Goal: Obtain resource: Obtain resource

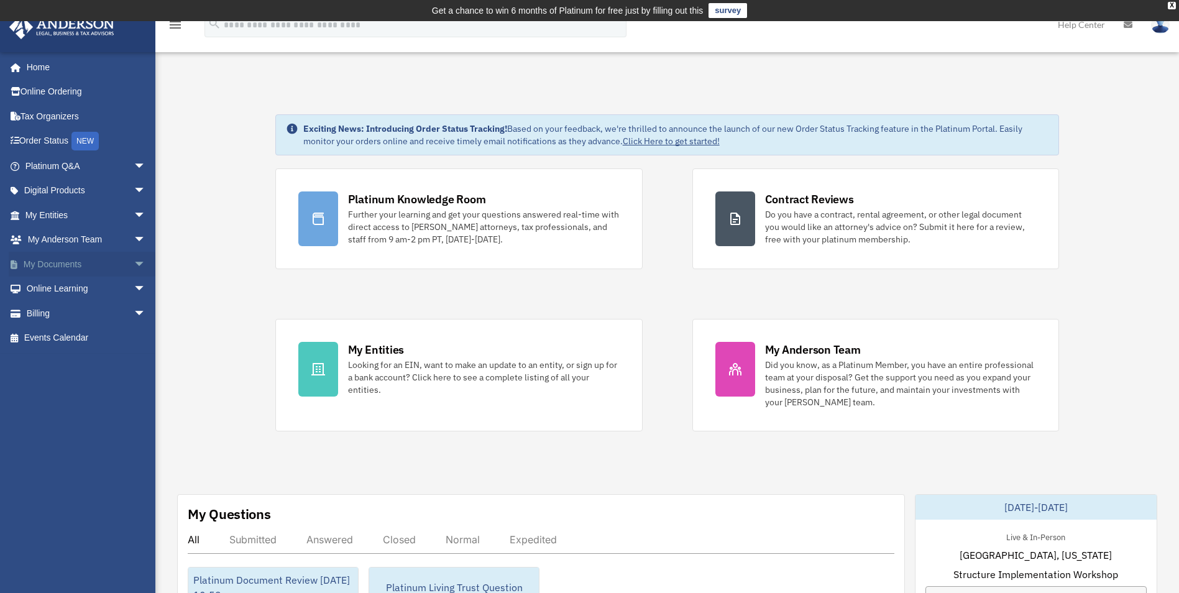
click at [46, 265] on link "My Documents arrow_drop_down" at bounding box center [87, 264] width 156 height 25
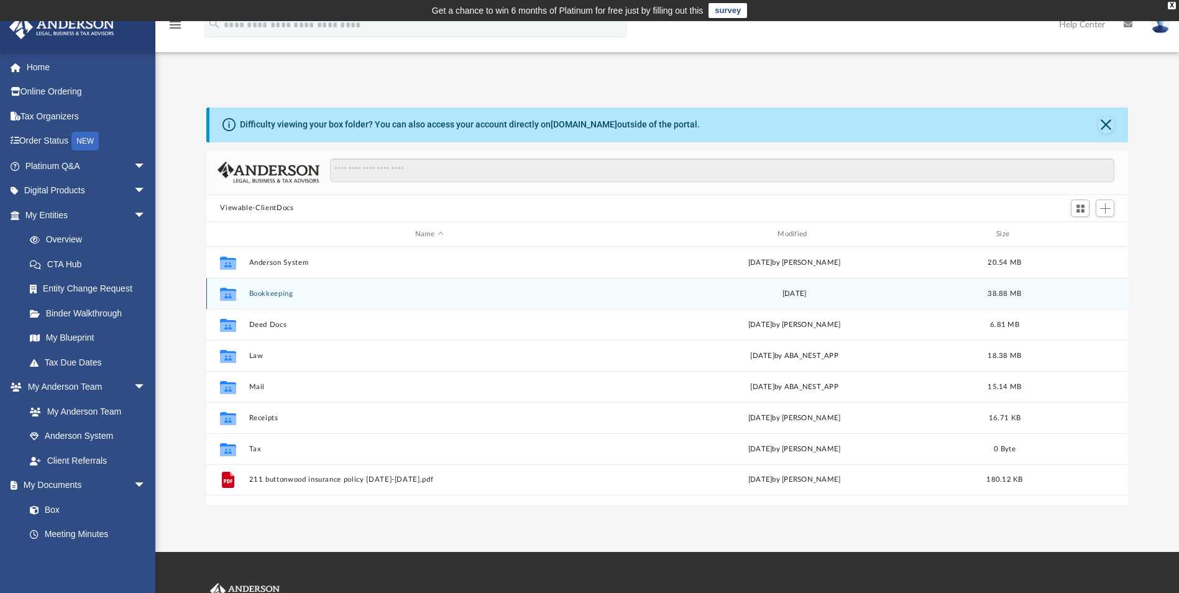
scroll to position [62, 0]
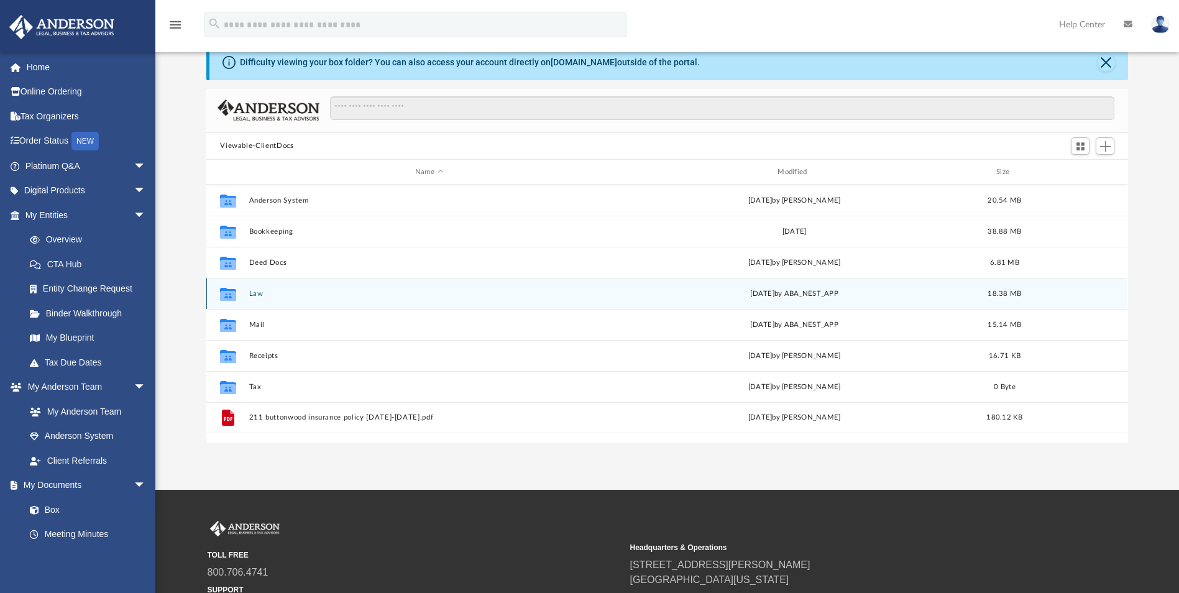
click at [247, 296] on div "Collaborated Folder Law [DATE] by ABA_NEST_APP 18.38 MB" at bounding box center [666, 293] width 921 height 31
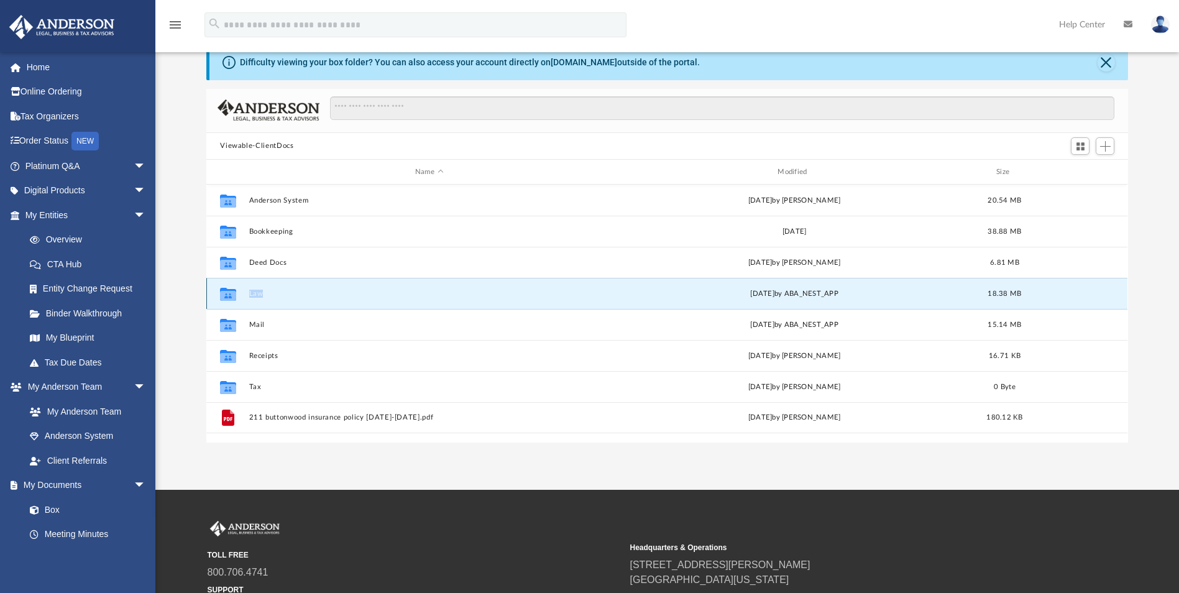
click at [247, 296] on div "Collaborated Folder Law [DATE] by ABA_NEST_APP 18.38 MB" at bounding box center [666, 293] width 921 height 31
drag, startPoint x: 247, startPoint y: 296, endPoint x: 231, endPoint y: 291, distance: 16.7
click at [231, 291] on icon "grid" at bounding box center [228, 296] width 16 height 10
drag, startPoint x: 231, startPoint y: 291, endPoint x: 332, endPoint y: 305, distance: 102.8
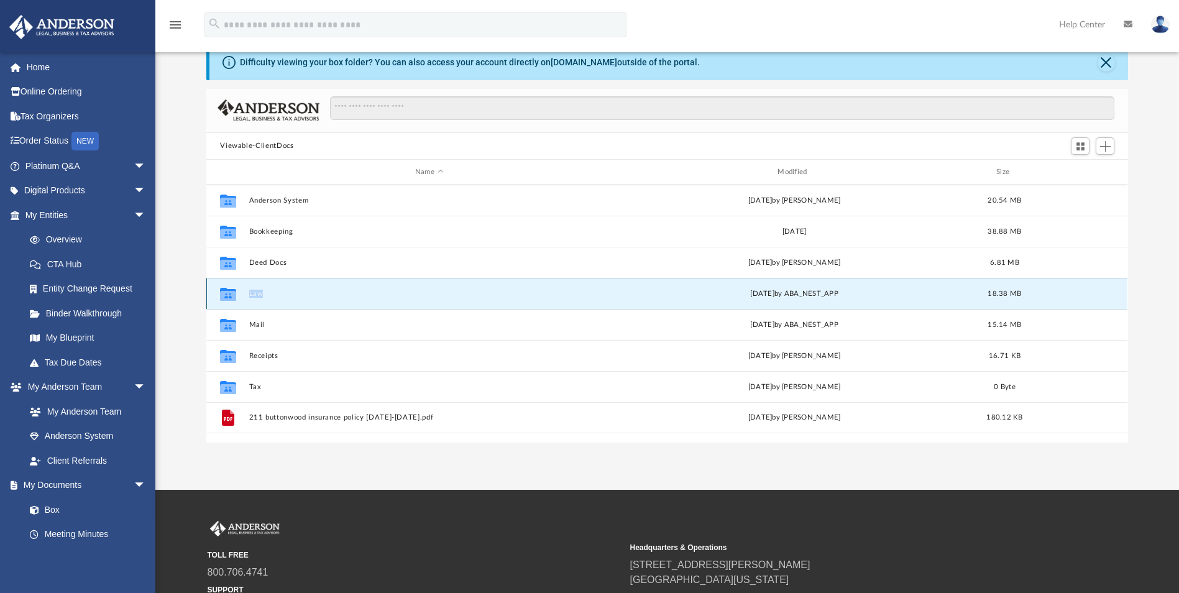
click at [331, 304] on div "Collaborated Folder Law [DATE] by ABA_NEST_APP 18.38 MB" at bounding box center [666, 293] width 921 height 31
click at [229, 293] on icon "grid" at bounding box center [228, 296] width 16 height 10
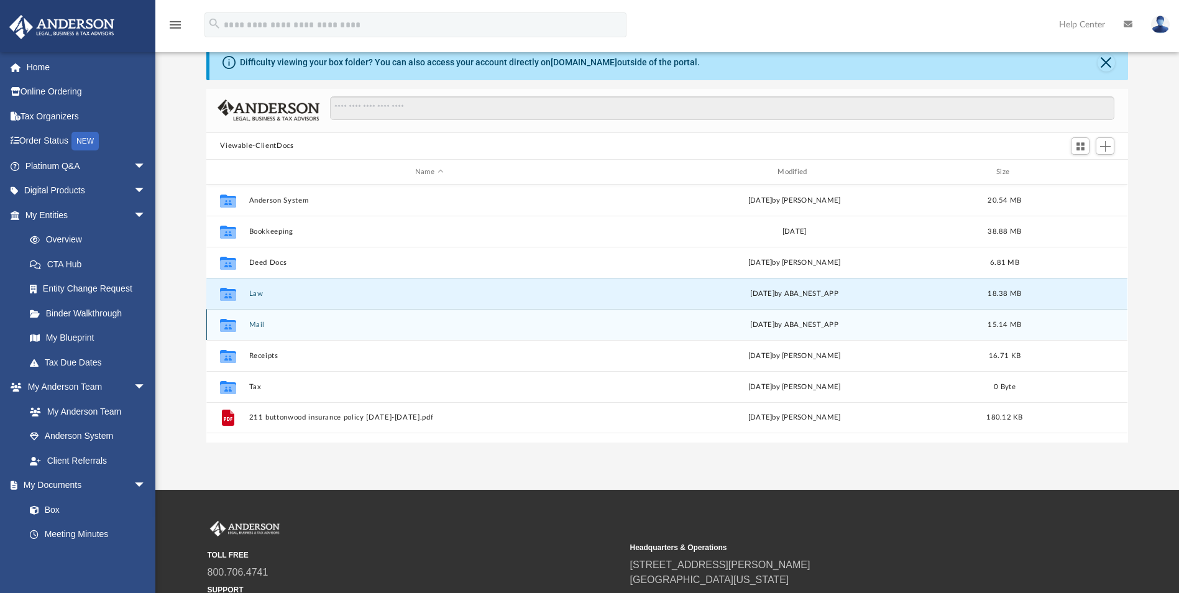
drag, startPoint x: 229, startPoint y: 293, endPoint x: 326, endPoint y: 318, distance: 100.5
click at [326, 318] on div "Collaborated Folder Mail Mon Aug 18 2025 by ABA_NEST_APP 15.14 MB" at bounding box center [666, 324] width 921 height 31
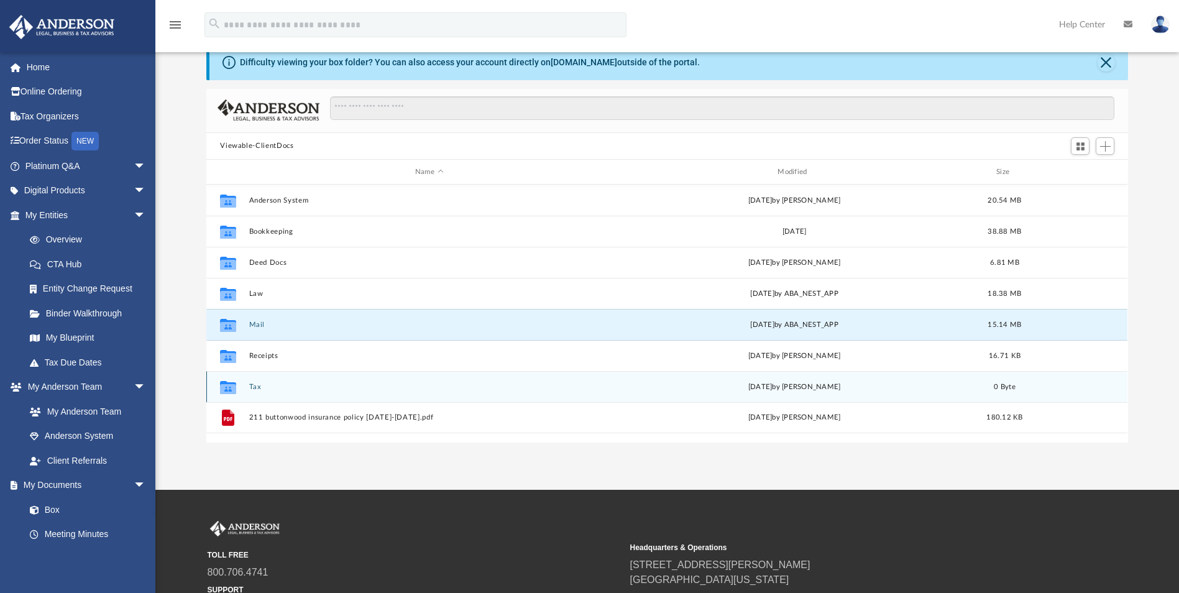
click at [231, 387] on icon "grid" at bounding box center [228, 387] width 16 height 13
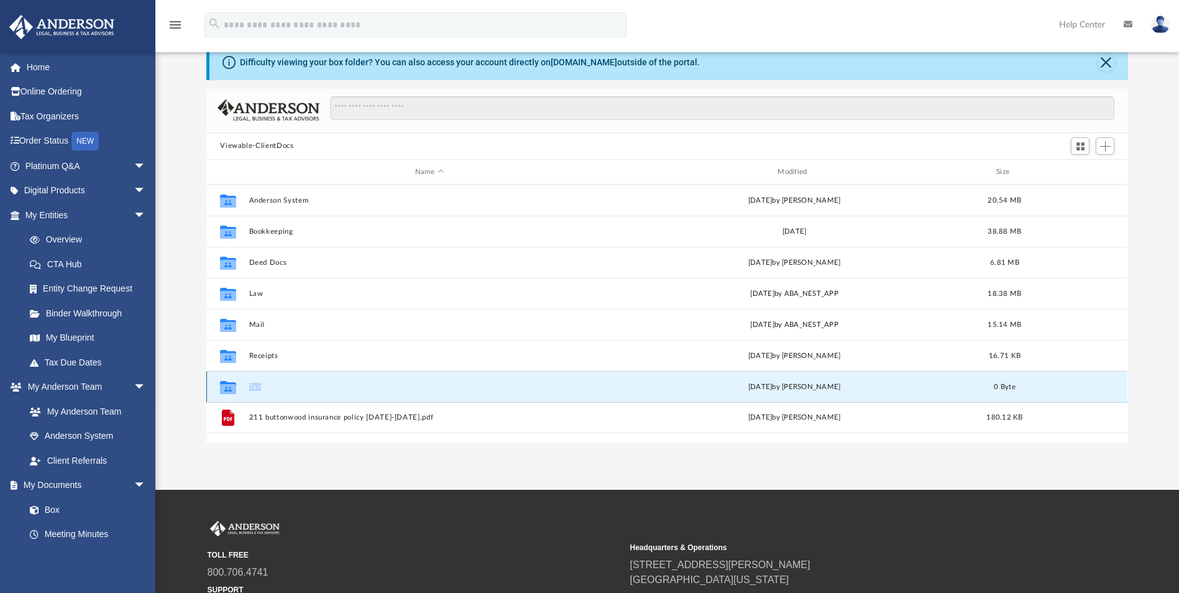
click at [231, 387] on icon "grid" at bounding box center [228, 387] width 16 height 13
drag, startPoint x: 231, startPoint y: 387, endPoint x: 245, endPoint y: 382, distance: 15.3
click at [229, 386] on g "grid" at bounding box center [228, 387] width 16 height 13
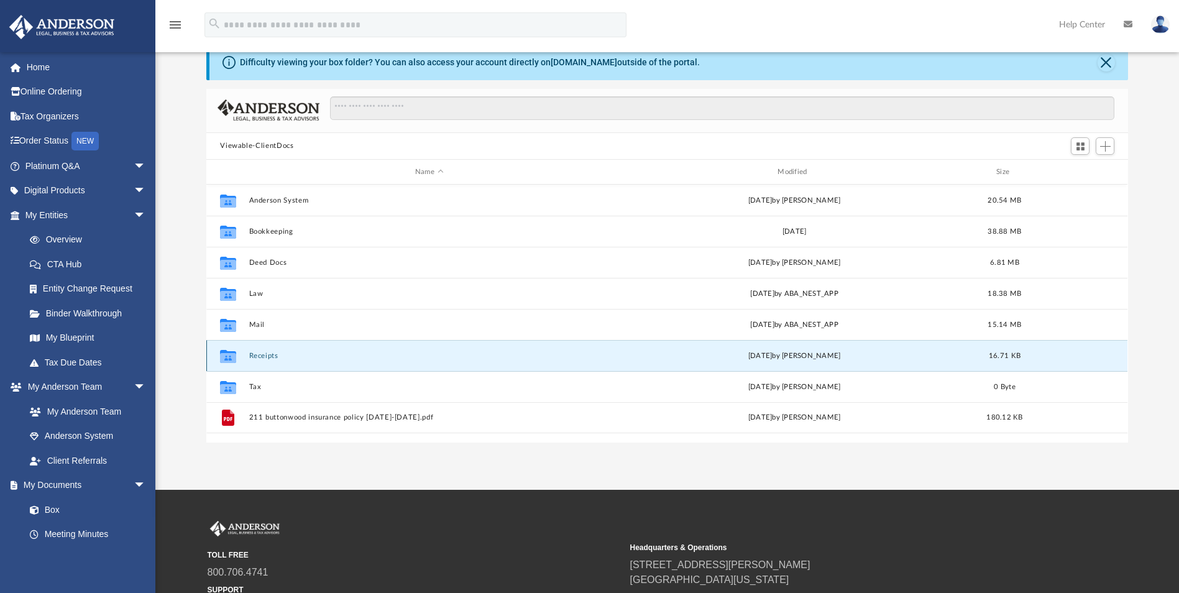
click at [268, 359] on button "Receipts" at bounding box center [429, 356] width 360 height 8
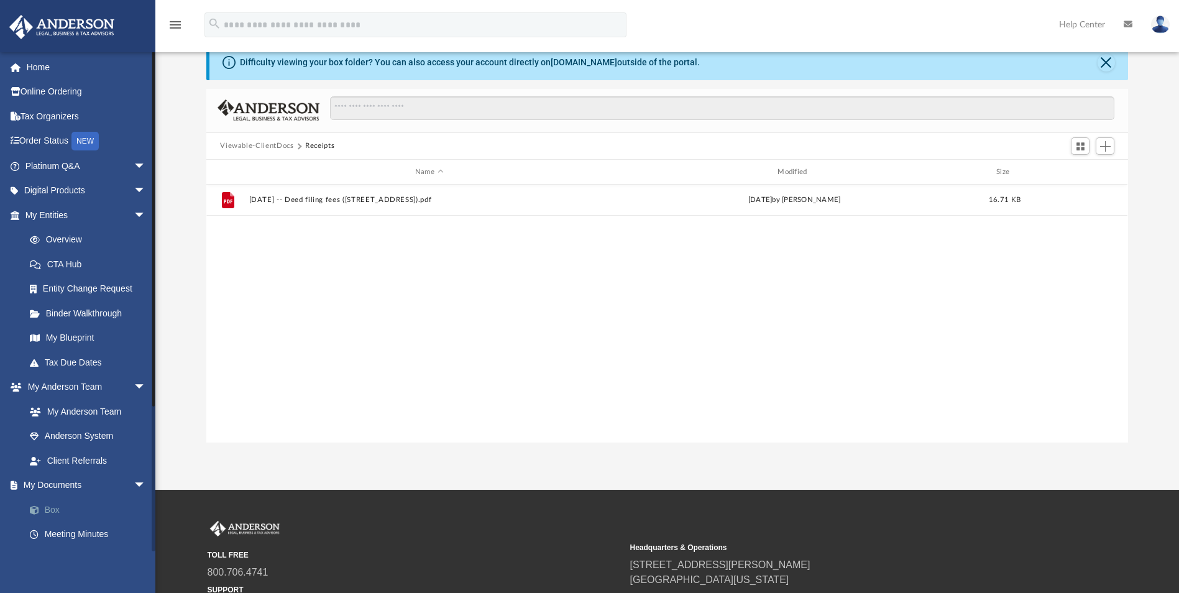
click at [44, 508] on span at bounding box center [41, 510] width 8 height 9
click at [53, 508] on link "Box" at bounding box center [90, 509] width 147 height 25
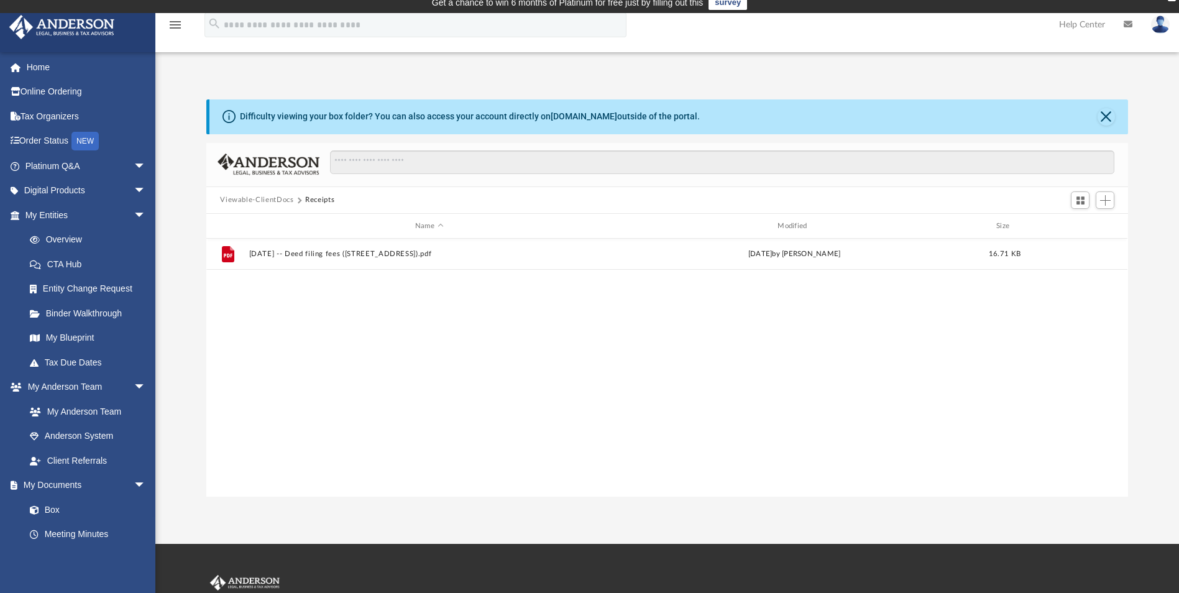
scroll to position [0, 0]
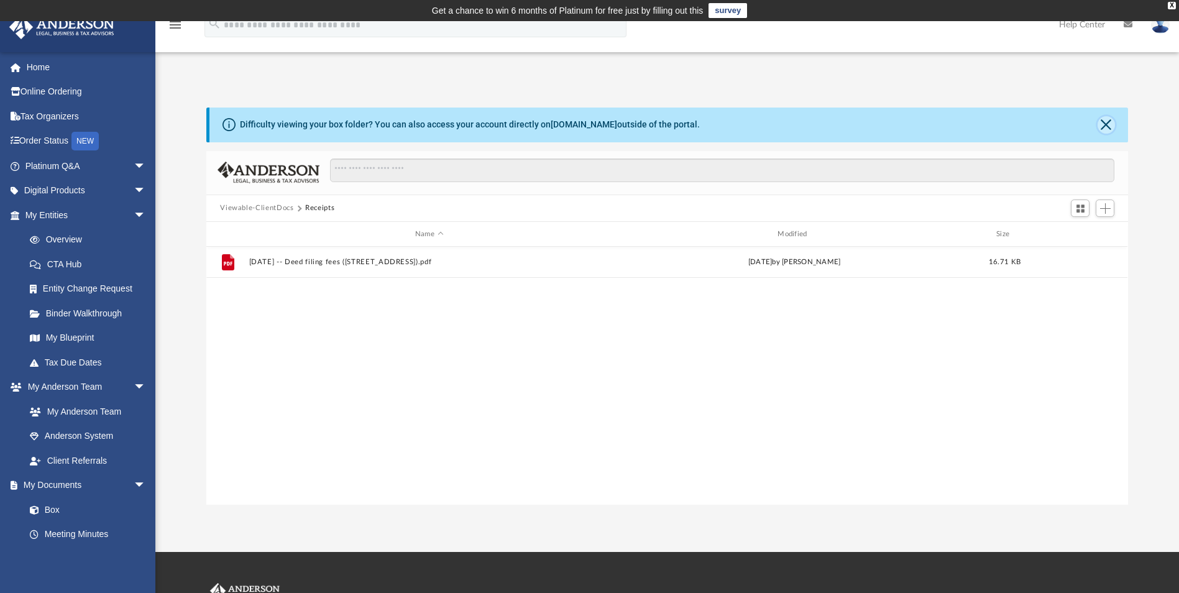
click at [1107, 124] on button "Close" at bounding box center [1106, 124] width 17 height 17
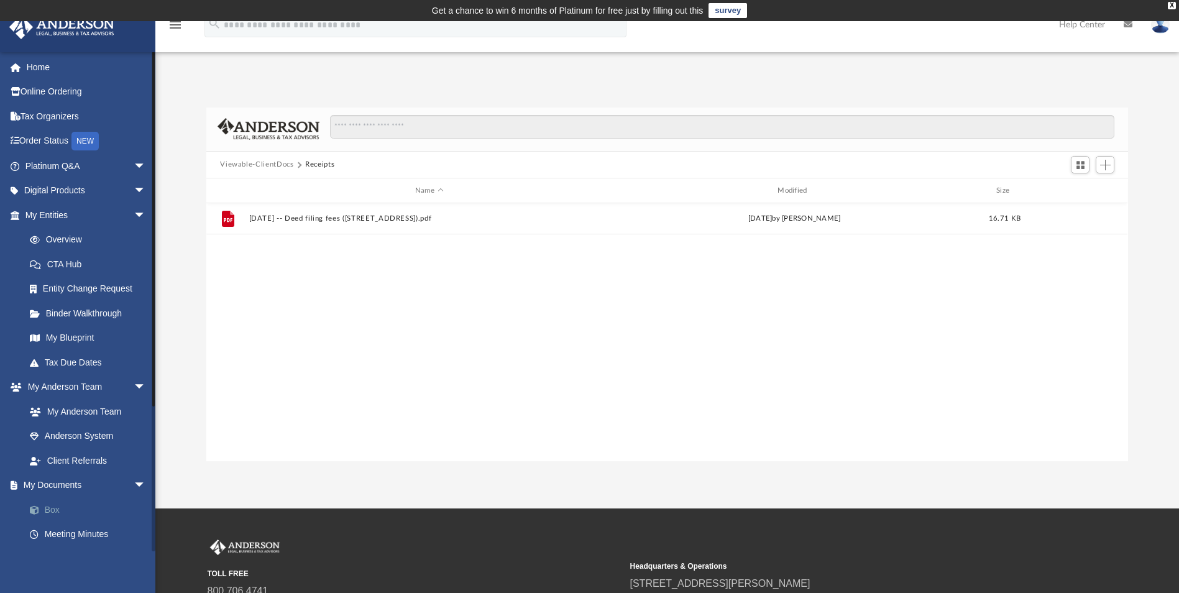
click at [49, 511] on link "Box" at bounding box center [90, 509] width 147 height 25
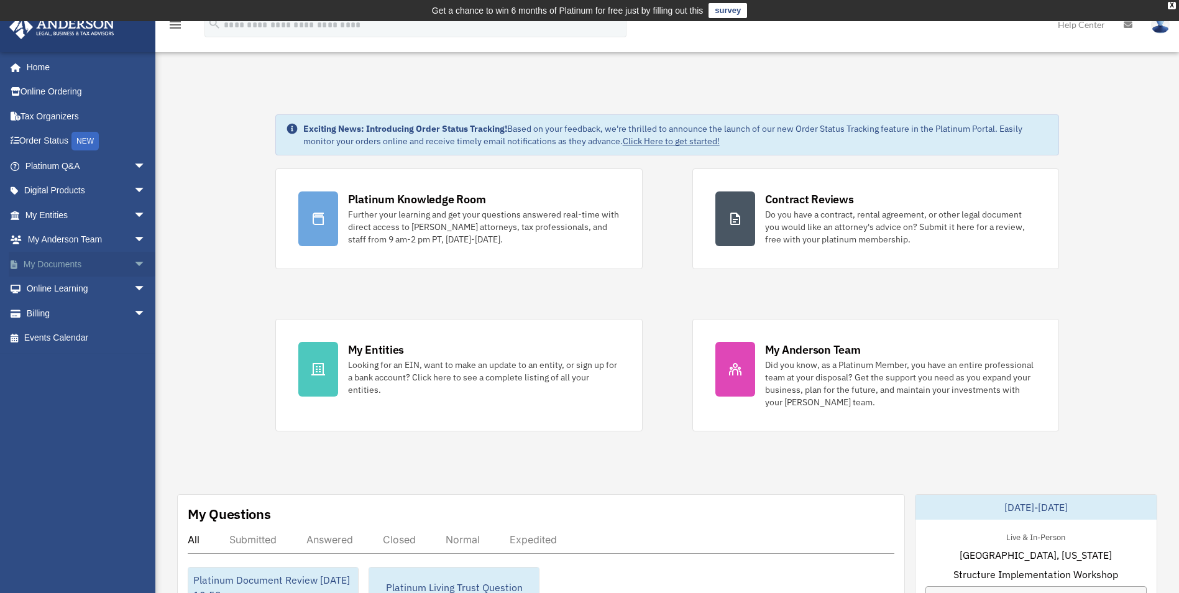
click at [134, 263] on span "arrow_drop_down" at bounding box center [146, 264] width 25 height 25
click at [41, 288] on span at bounding box center [41, 289] width 8 height 9
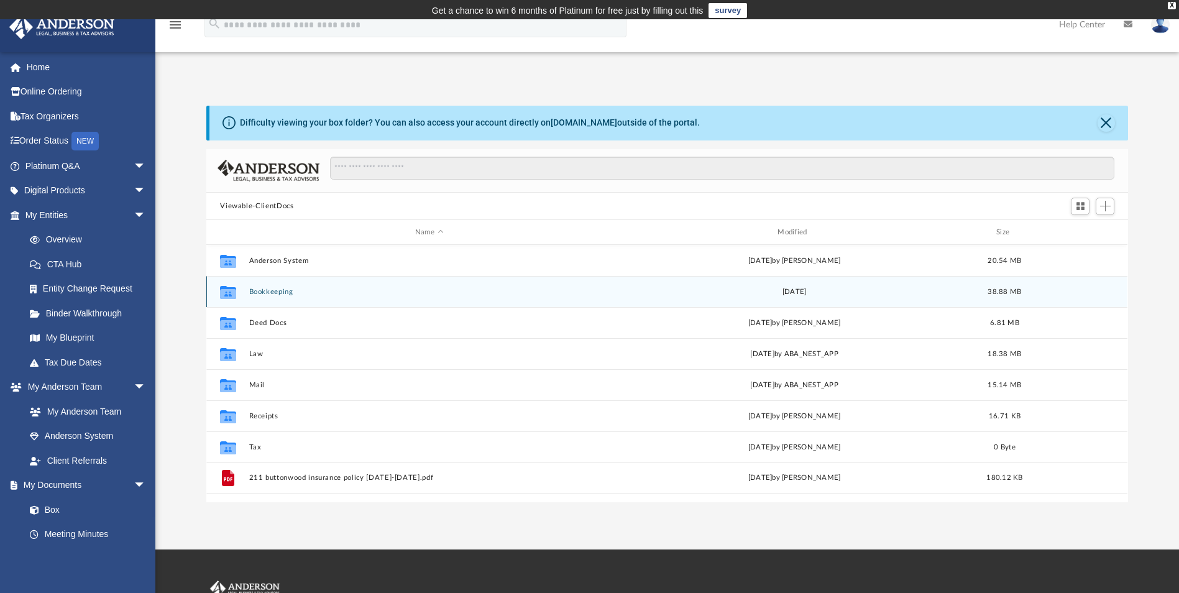
scroll to position [273, 912]
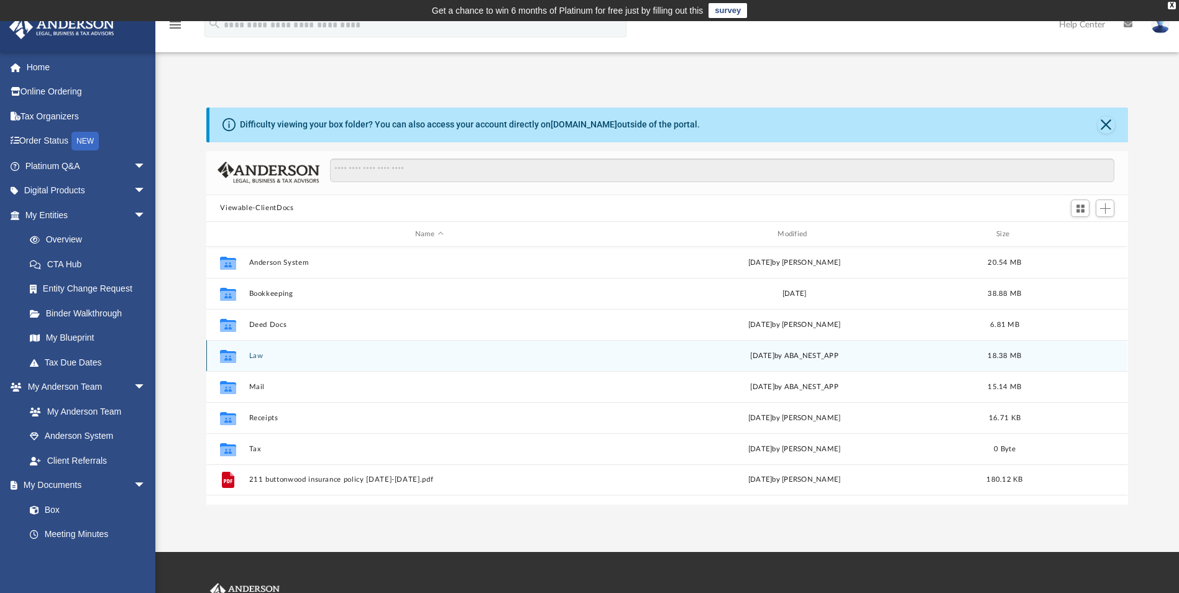
click at [255, 357] on button "Law" at bounding box center [429, 356] width 360 height 8
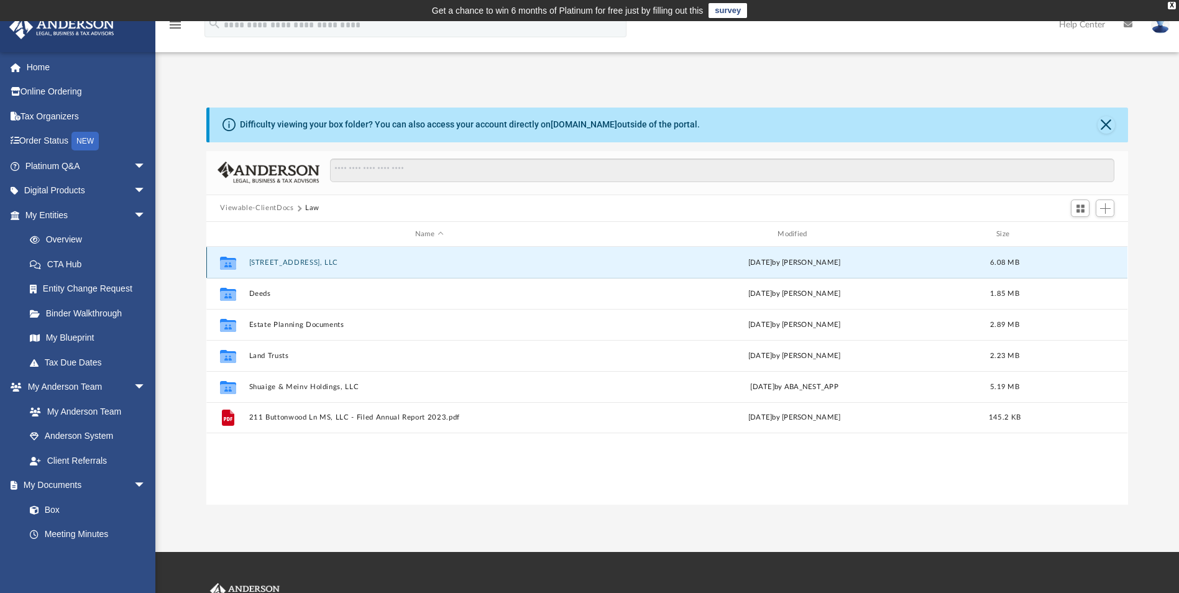
click at [287, 264] on button "[STREET_ADDRESS], LLC" at bounding box center [429, 263] width 360 height 8
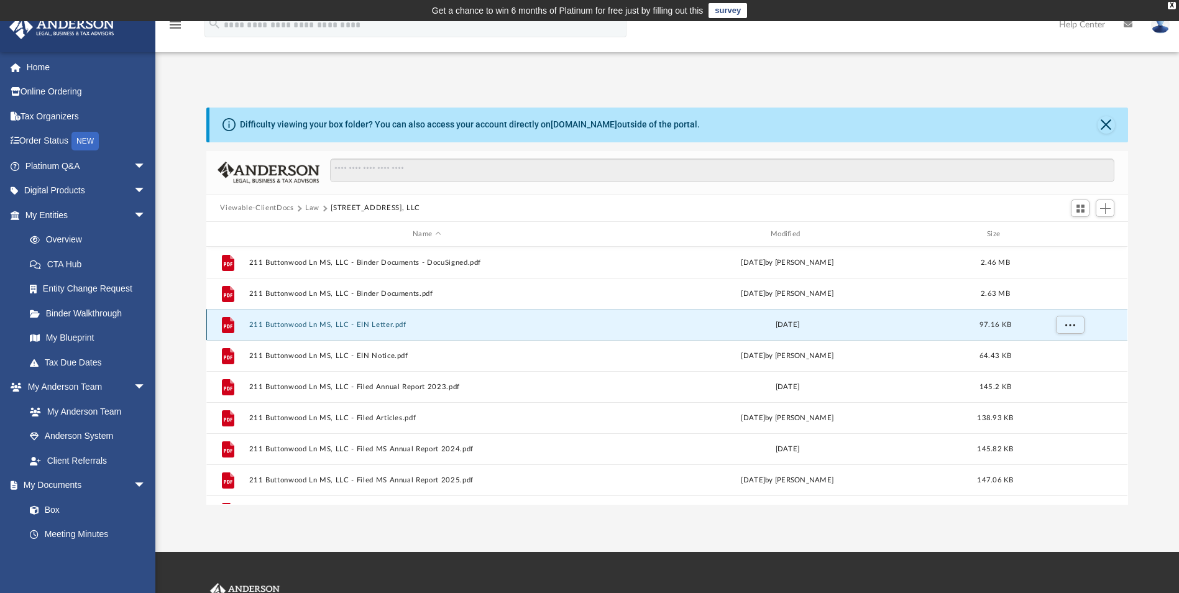
click at [287, 324] on button "211 Buttonwood Ln MS, LLC - EIN Letter.pdf" at bounding box center [426, 325] width 355 height 8
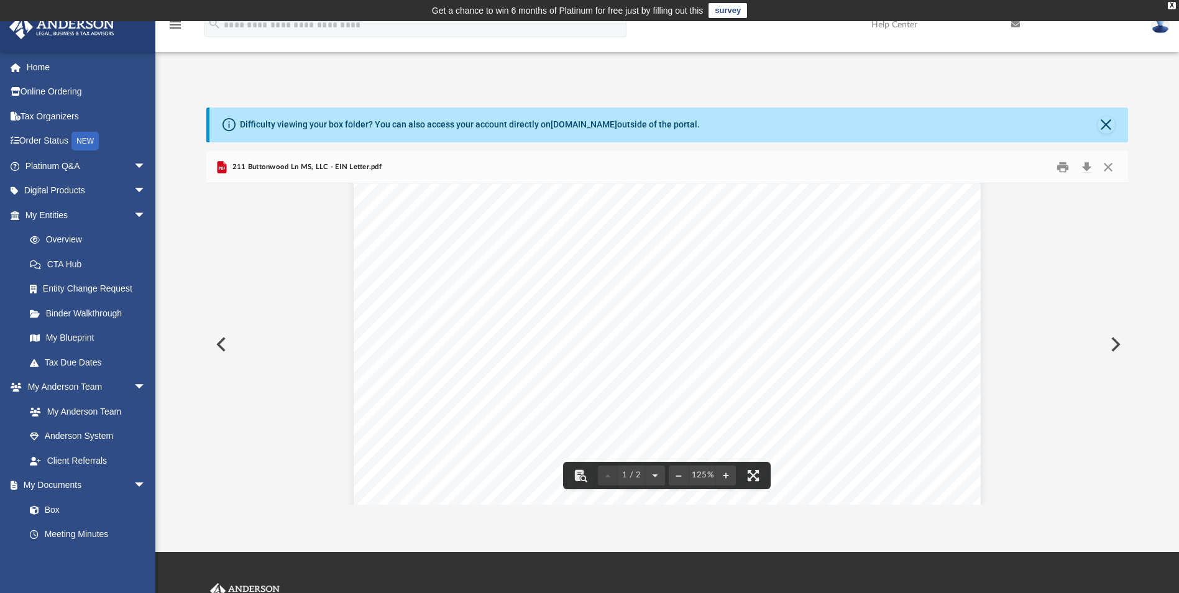
scroll to position [497, 0]
click at [221, 344] on button "Preview" at bounding box center [219, 344] width 27 height 35
click at [223, 347] on button "Preview" at bounding box center [219, 344] width 27 height 35
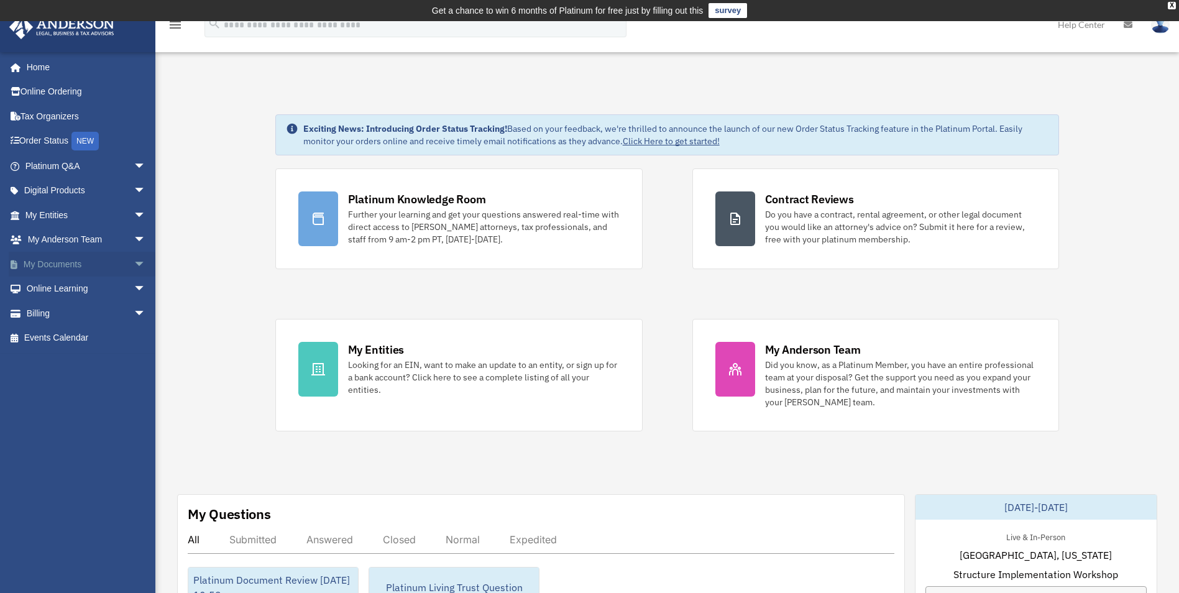
click at [134, 263] on span "arrow_drop_down" at bounding box center [146, 264] width 25 height 25
click at [45, 287] on link "Box" at bounding box center [90, 289] width 147 height 25
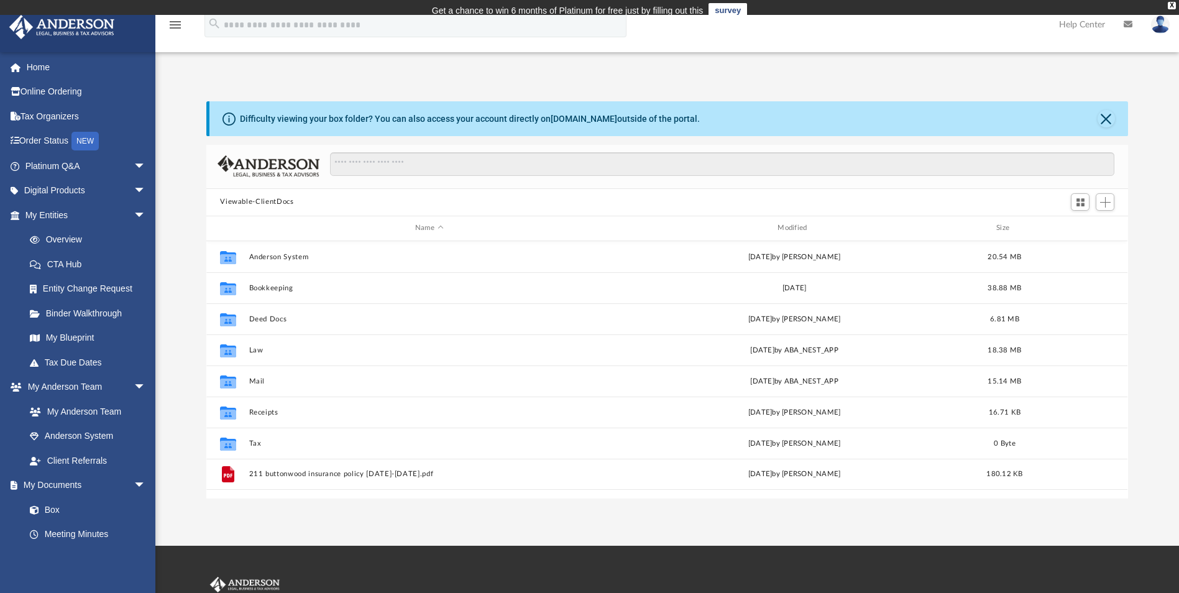
scroll to position [273, 912]
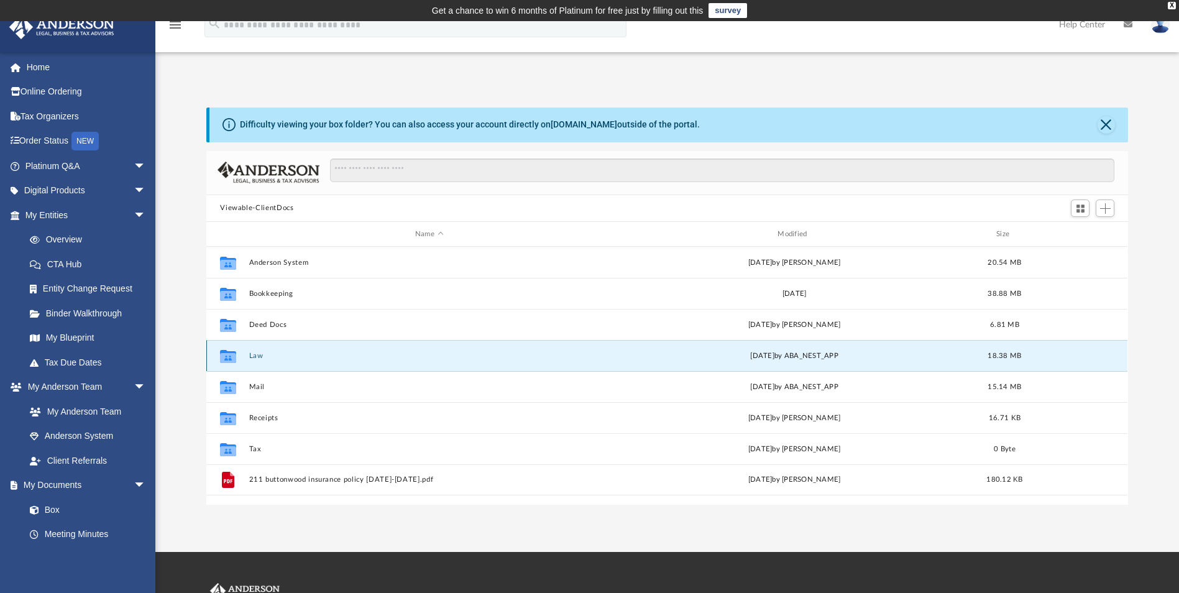
click at [255, 354] on button "Law" at bounding box center [429, 356] width 360 height 8
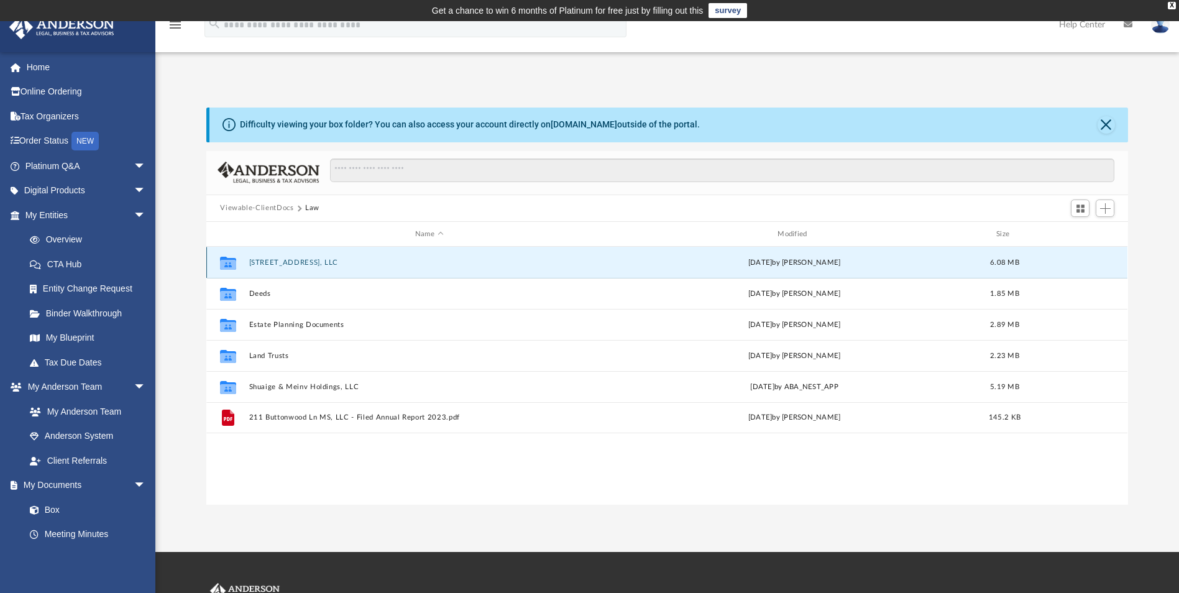
click at [286, 261] on button "[STREET_ADDRESS], LLC" at bounding box center [429, 263] width 360 height 8
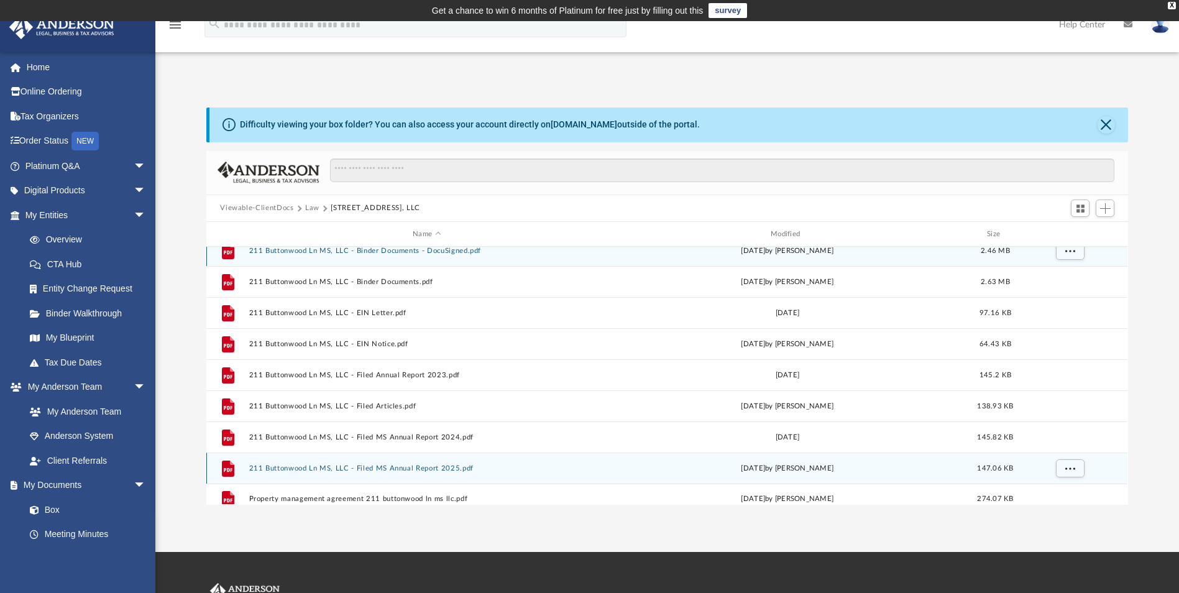
scroll to position [22, 0]
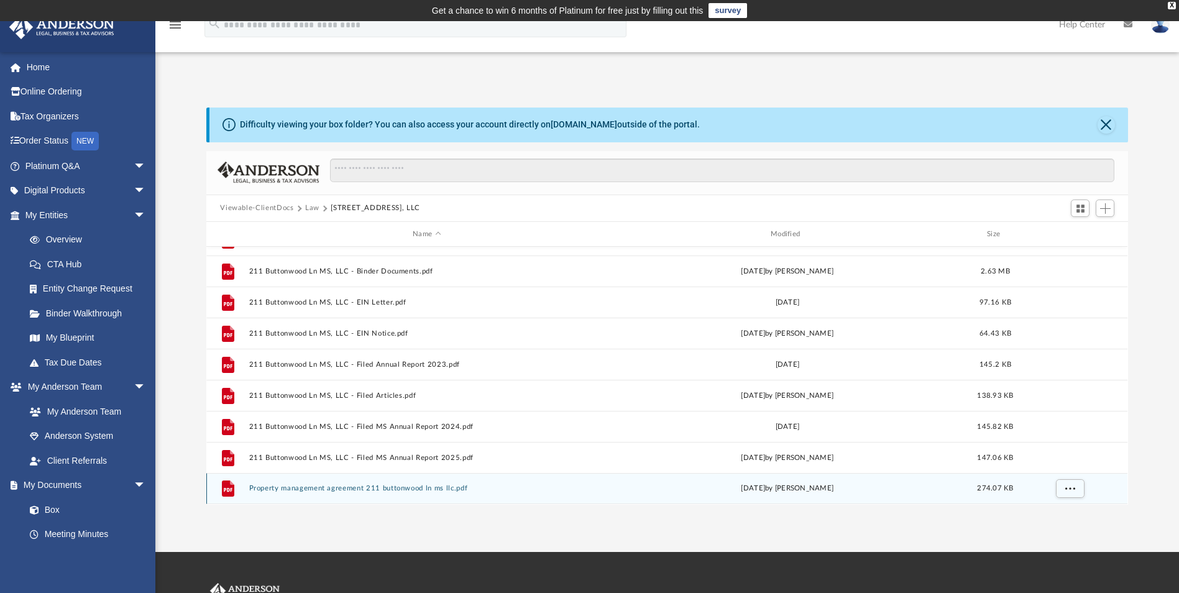
click at [393, 488] on button "Property management agreement 211 buttonwood ln ms llc.pdf" at bounding box center [426, 489] width 355 height 8
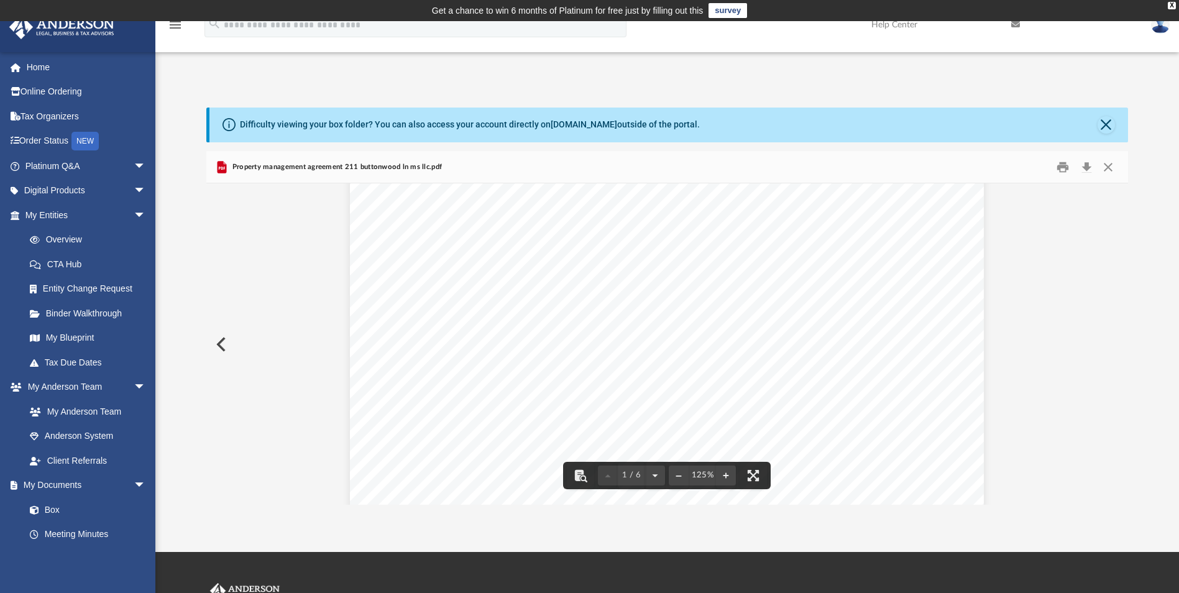
scroll to position [124, 0]
click at [1107, 167] on button "Close" at bounding box center [1108, 166] width 22 height 19
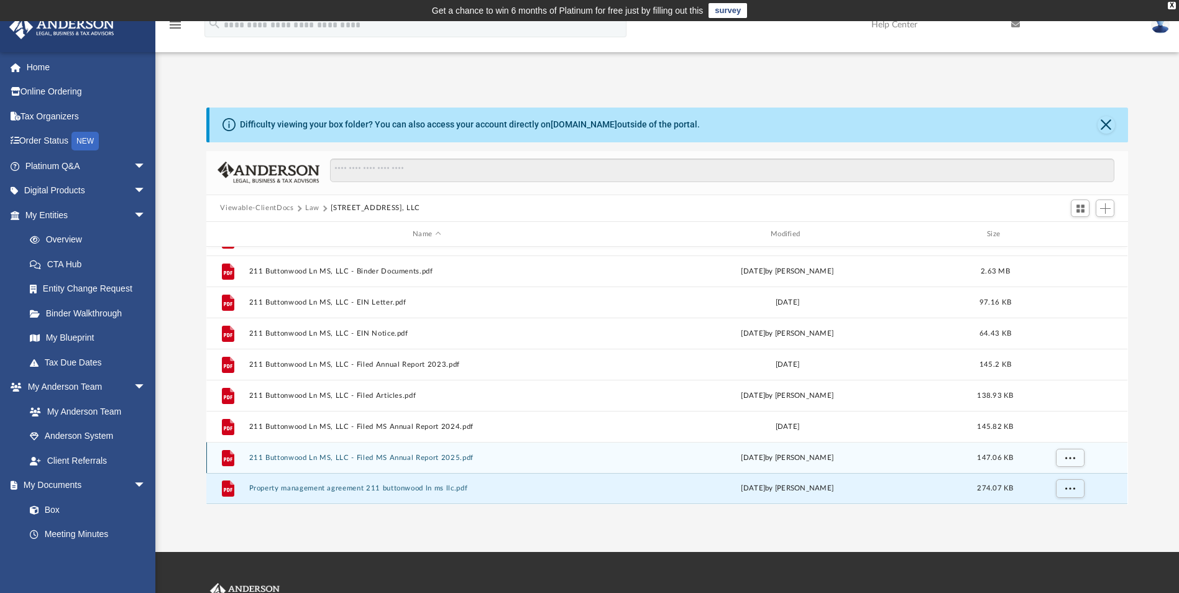
click at [406, 457] on button "211 Buttonwood Ln MS, LLC - Filed MS Annual Report 2025.pdf" at bounding box center [426, 458] width 355 height 8
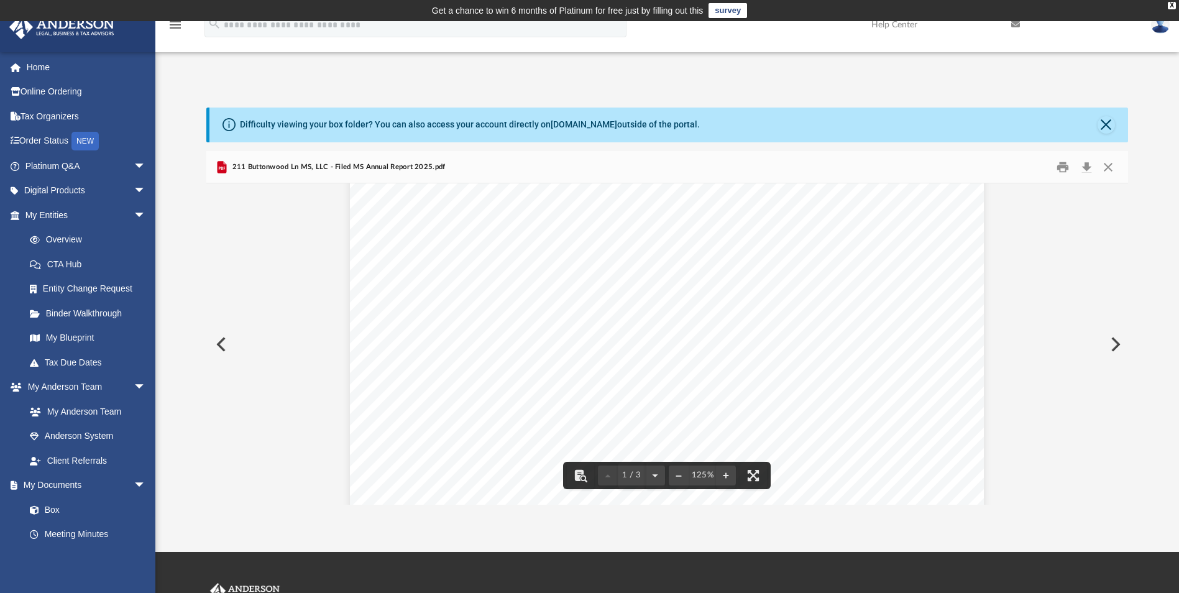
scroll to position [497, 0]
click at [1111, 169] on button "Close" at bounding box center [1108, 166] width 22 height 19
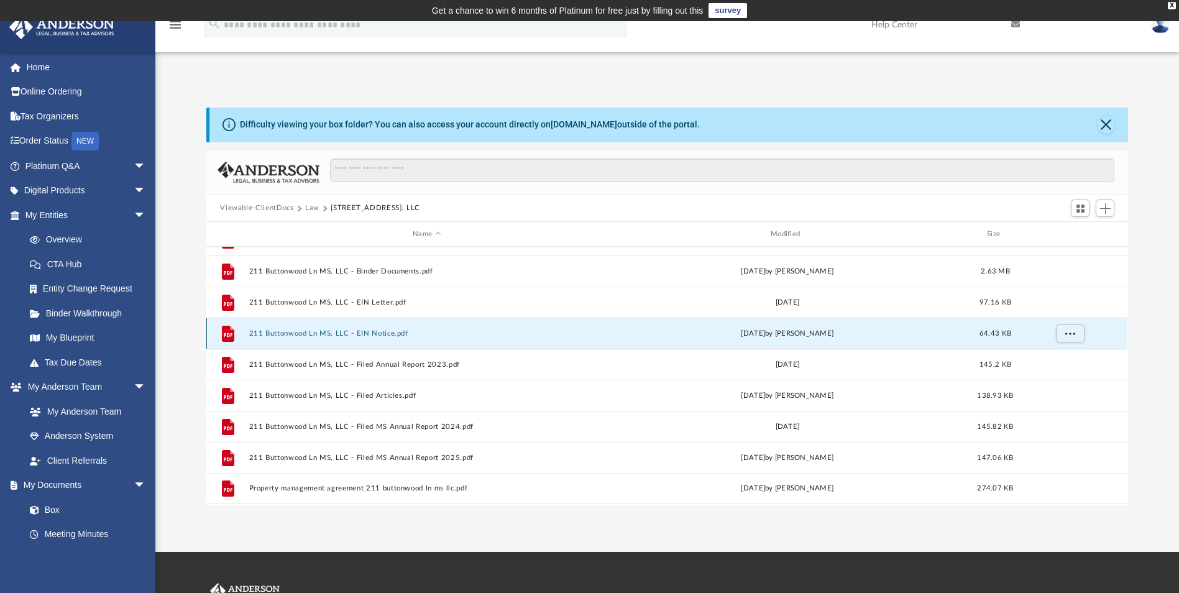
click at [374, 331] on button "211 Buttonwood Ln MS, LLC - EIN Notice.pdf" at bounding box center [426, 333] width 355 height 8
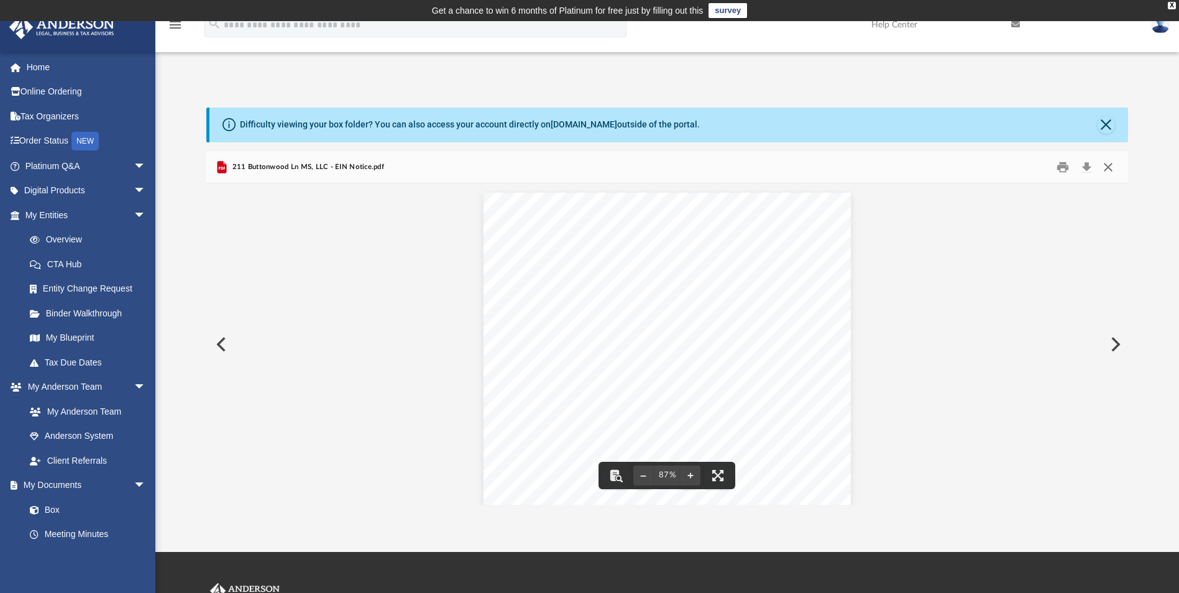
click at [1111, 162] on button "Close" at bounding box center [1108, 166] width 22 height 19
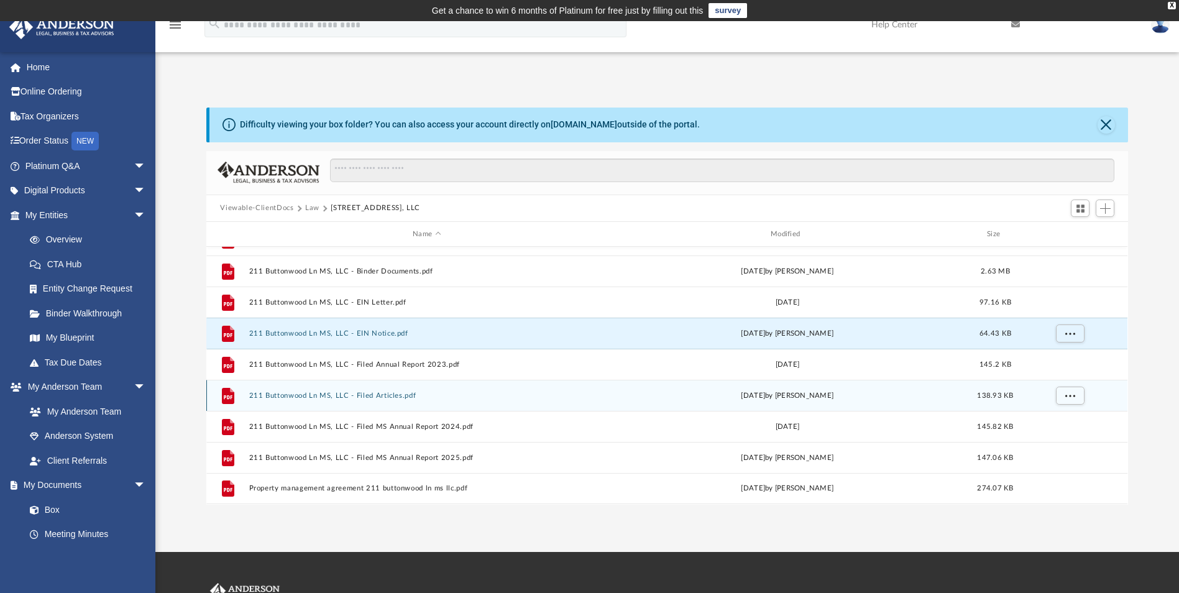
click at [385, 396] on button "211 Buttonwood Ln MS, LLC - Filed Articles.pdf" at bounding box center [426, 396] width 355 height 8
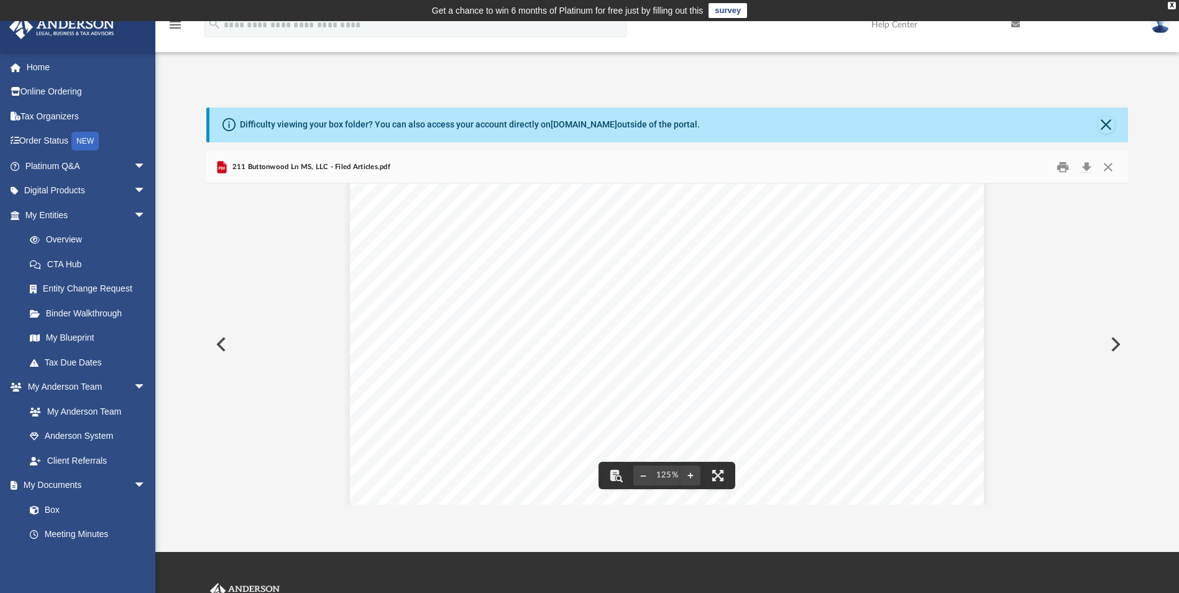
scroll to position [145, 0]
click at [1112, 166] on button "Close" at bounding box center [1108, 166] width 22 height 19
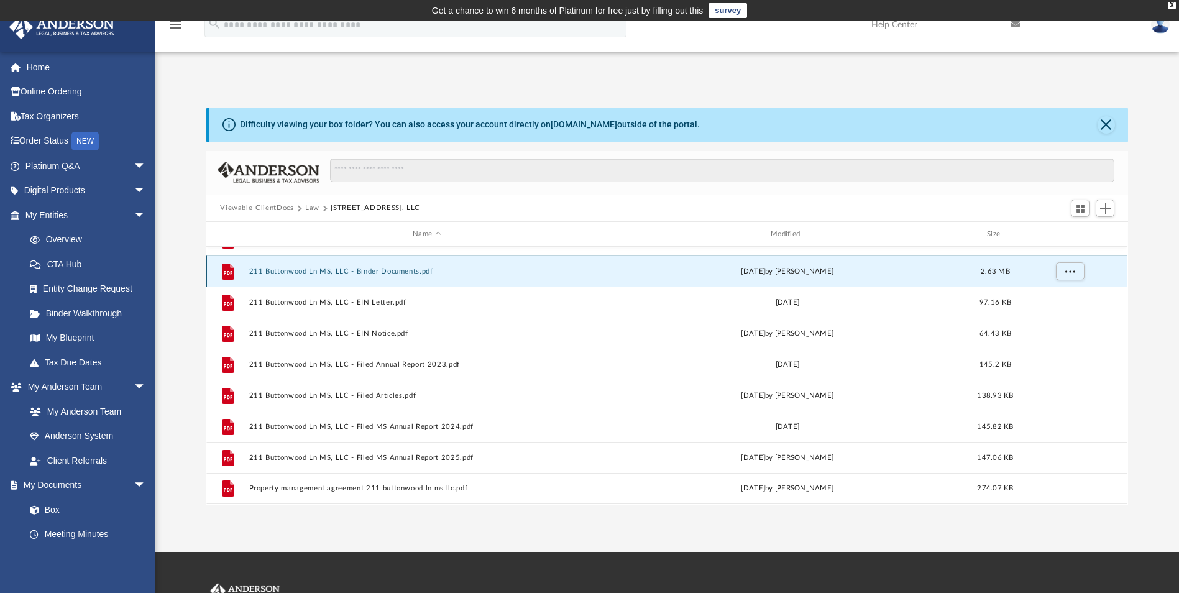
click at [382, 272] on button "211 Buttonwood Ln MS, LLC - Binder Documents.pdf" at bounding box center [426, 271] width 355 height 8
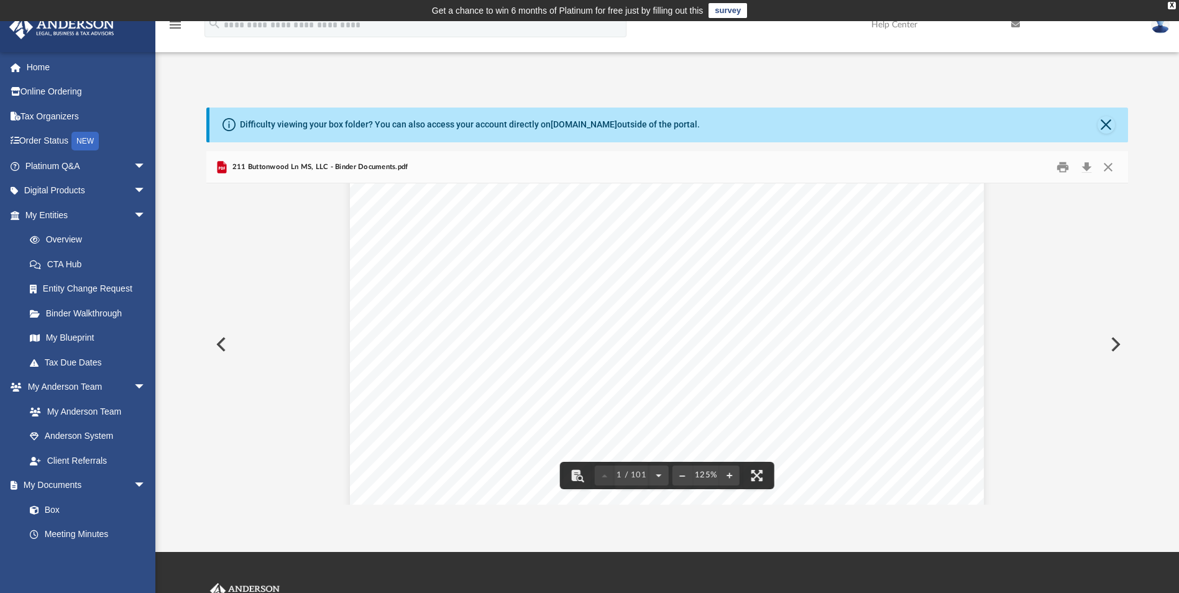
scroll to position [311, 0]
click at [1114, 340] on button "Preview" at bounding box center [1114, 344] width 27 height 35
click at [227, 346] on button "Preview" at bounding box center [219, 344] width 27 height 35
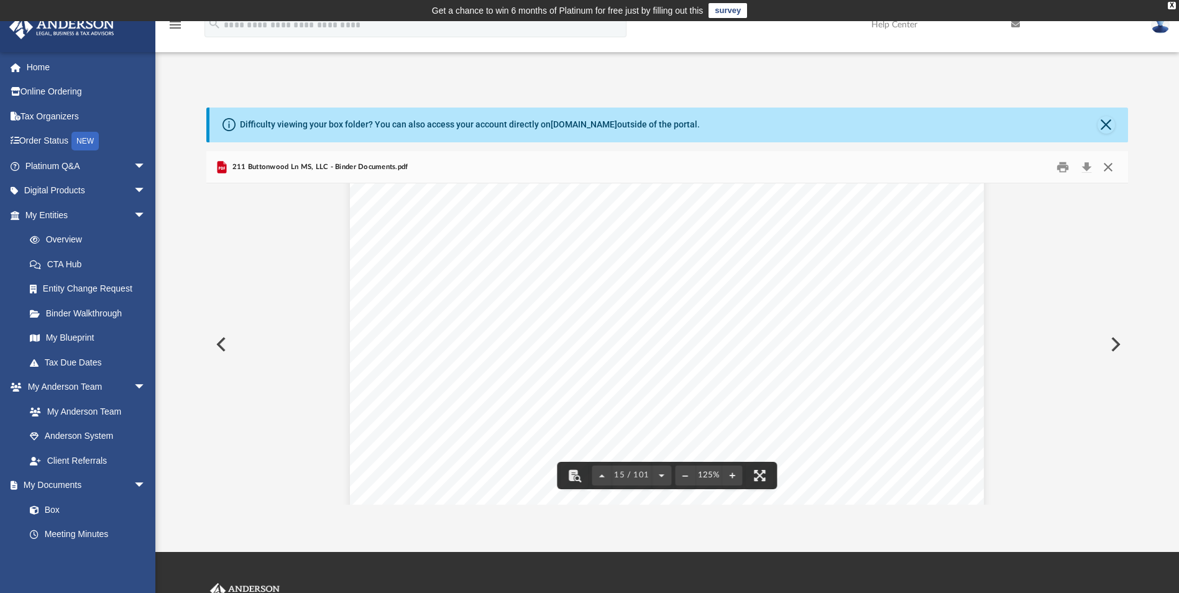
click at [1112, 168] on button "Close" at bounding box center [1108, 166] width 22 height 19
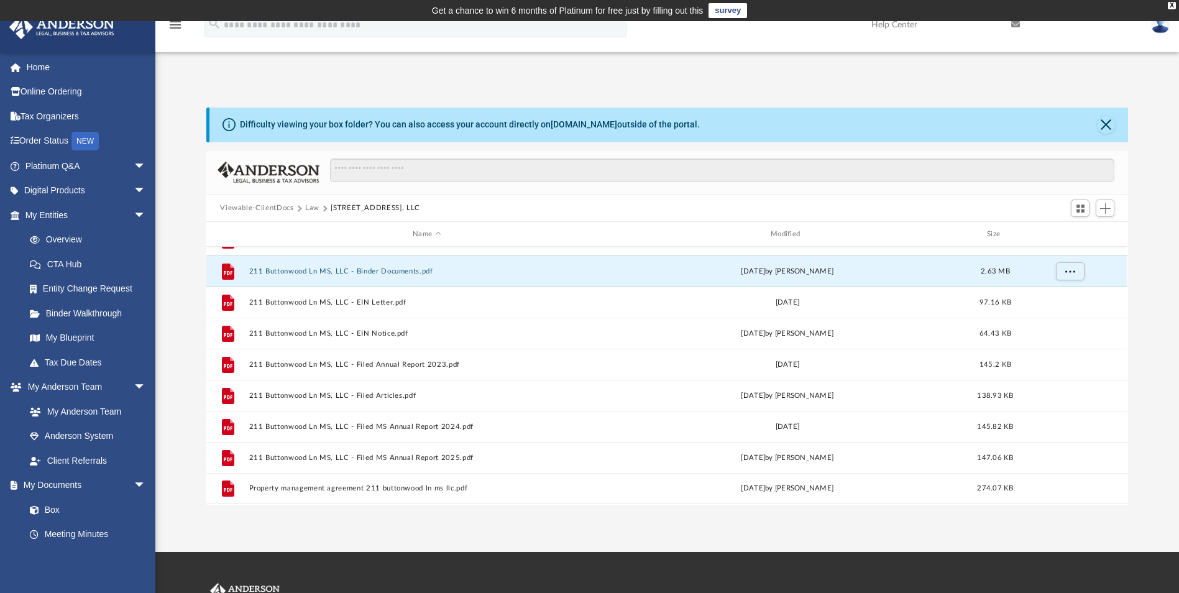
click at [306, 208] on button "Law" at bounding box center [312, 208] width 14 height 11
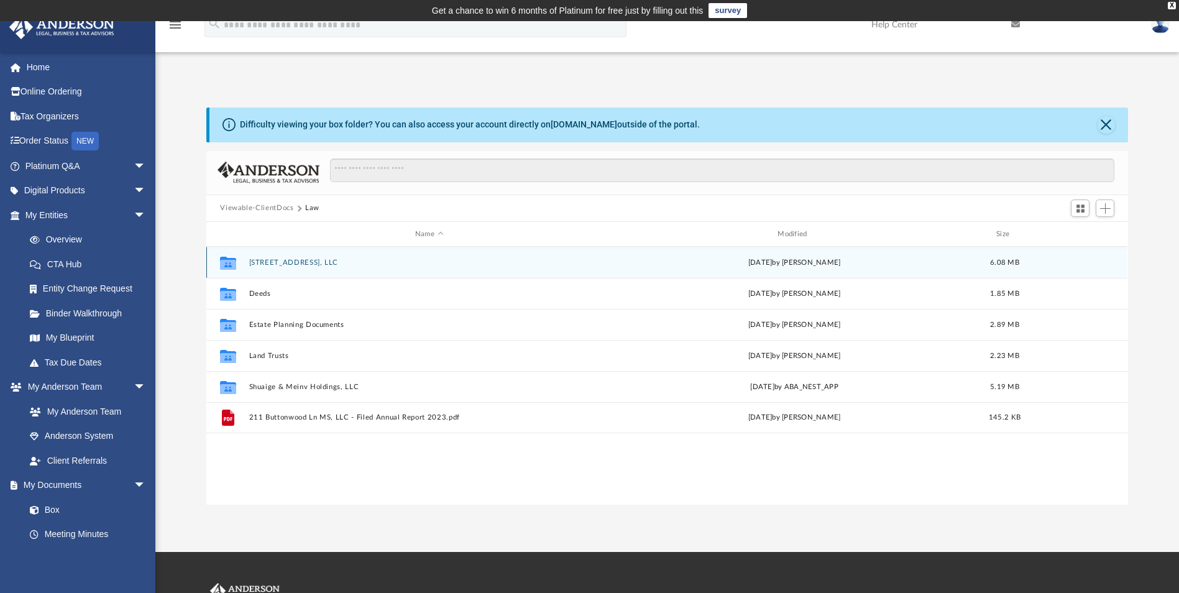
scroll to position [0, 0]
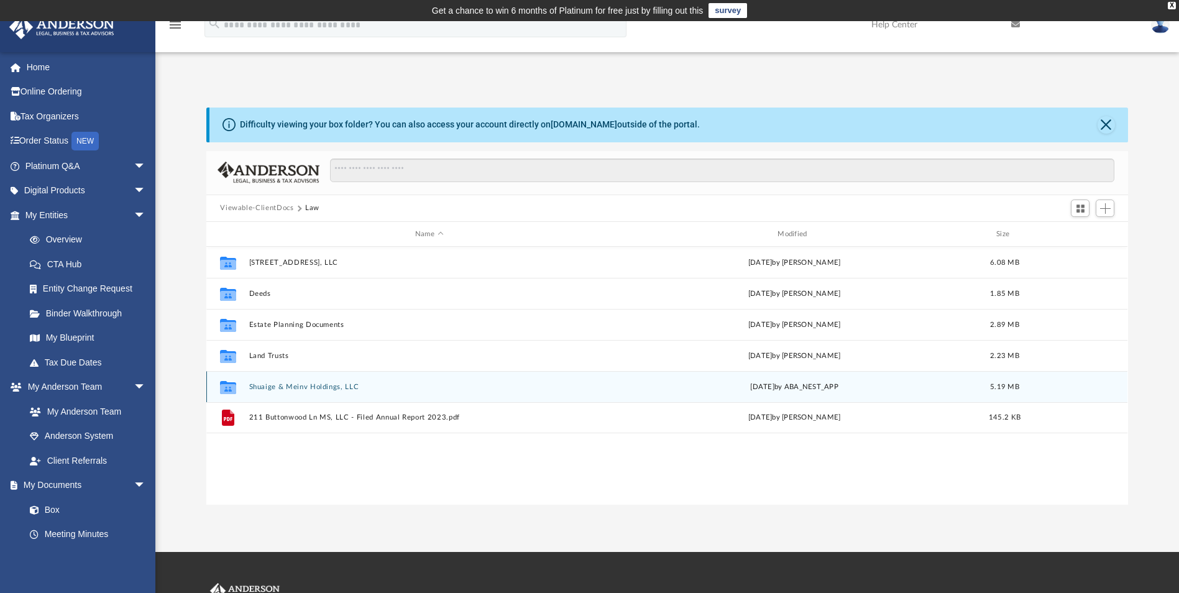
click at [269, 387] on button "Shuaige & Meinv Holdings, LLC" at bounding box center [429, 387] width 360 height 8
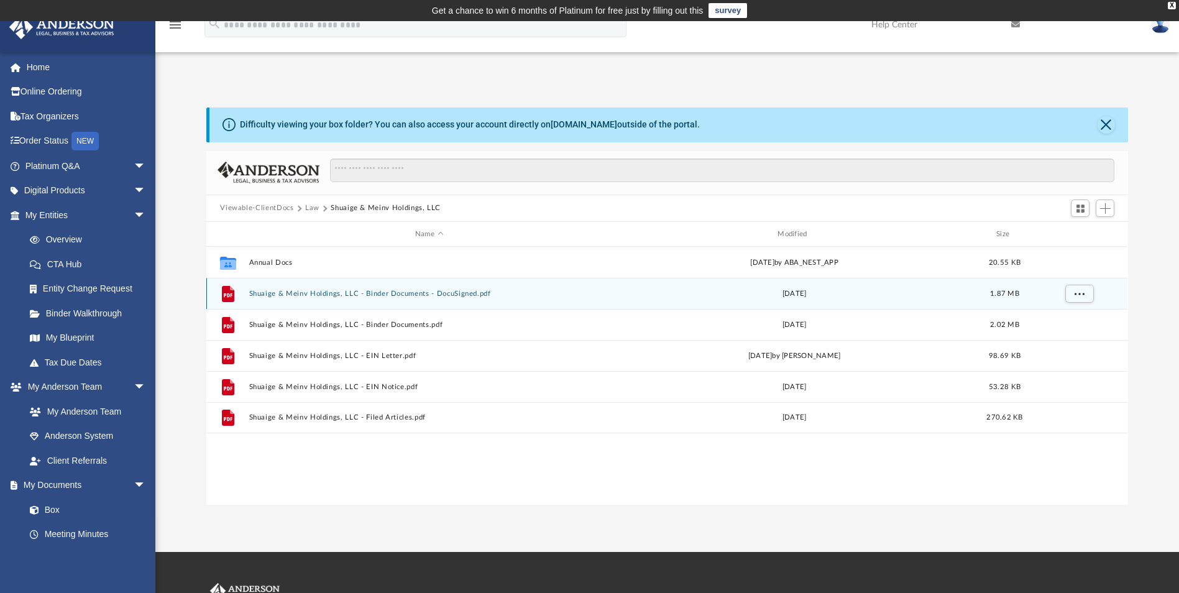
click at [372, 295] on button "Shuaige & Meinv Holdings, LLC - Binder Documents - DocuSigned.pdf" at bounding box center [429, 294] width 360 height 8
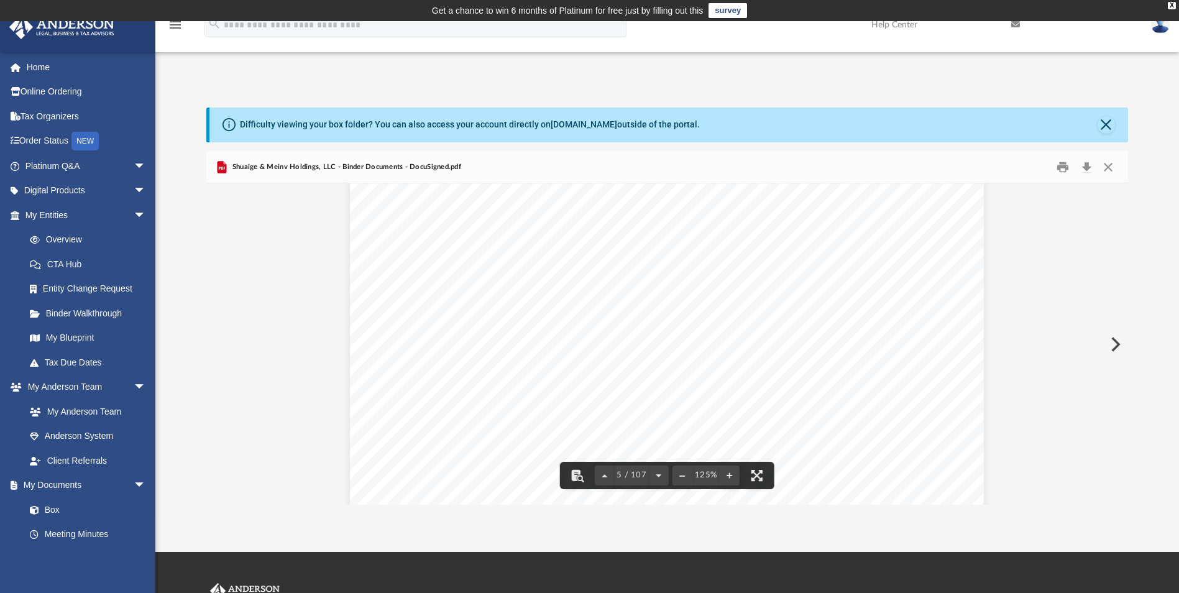
scroll to position [3480, 0]
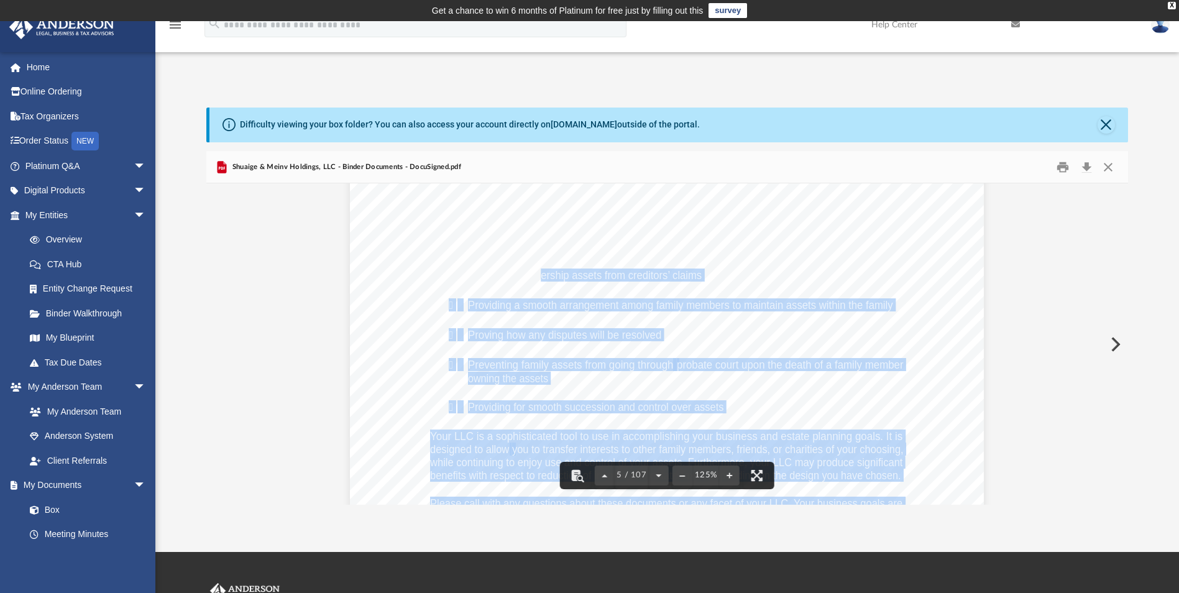
drag, startPoint x: 552, startPoint y: 283, endPoint x: 559, endPoint y: 284, distance: 6.2
click at [559, 284] on div "GENERAL INFORMATION Your LLC portfolio is designed to assist you in organizing …" at bounding box center [667, 478] width 634 height 820
click at [756, 267] on div "Page 5" at bounding box center [667, 478] width 634 height 820
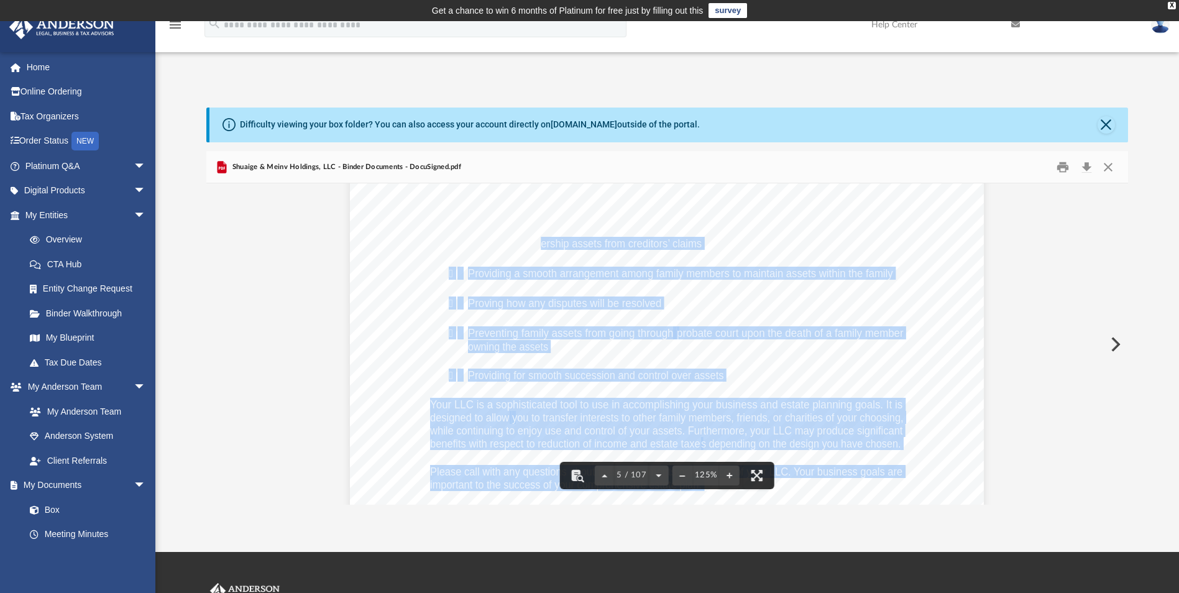
scroll to position [3542, 0]
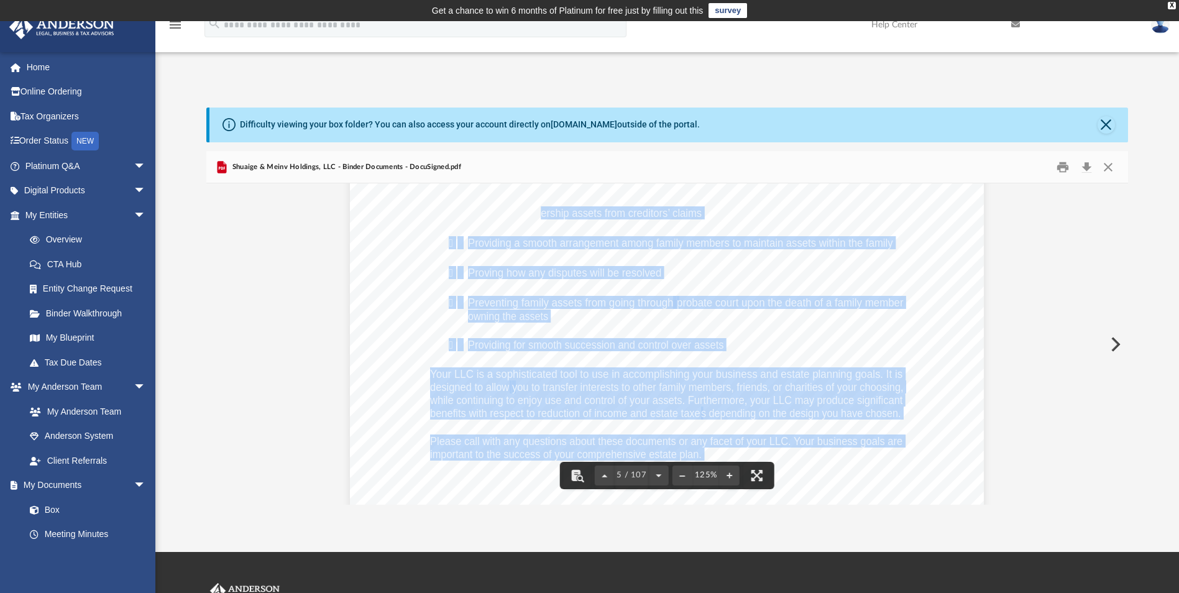
drag, startPoint x: 1029, startPoint y: 303, endPoint x: 953, endPoint y: 339, distance: 84.5
drag, startPoint x: 834, startPoint y: 403, endPoint x: 825, endPoint y: 401, distance: 8.8
click at [833, 404] on span "while continuing to enjoy use and control of your assets. Furthermore, your LLC…" at bounding box center [666, 400] width 472 height 11
click at [387, 370] on div "Page 5" at bounding box center [667, 416] width 634 height 820
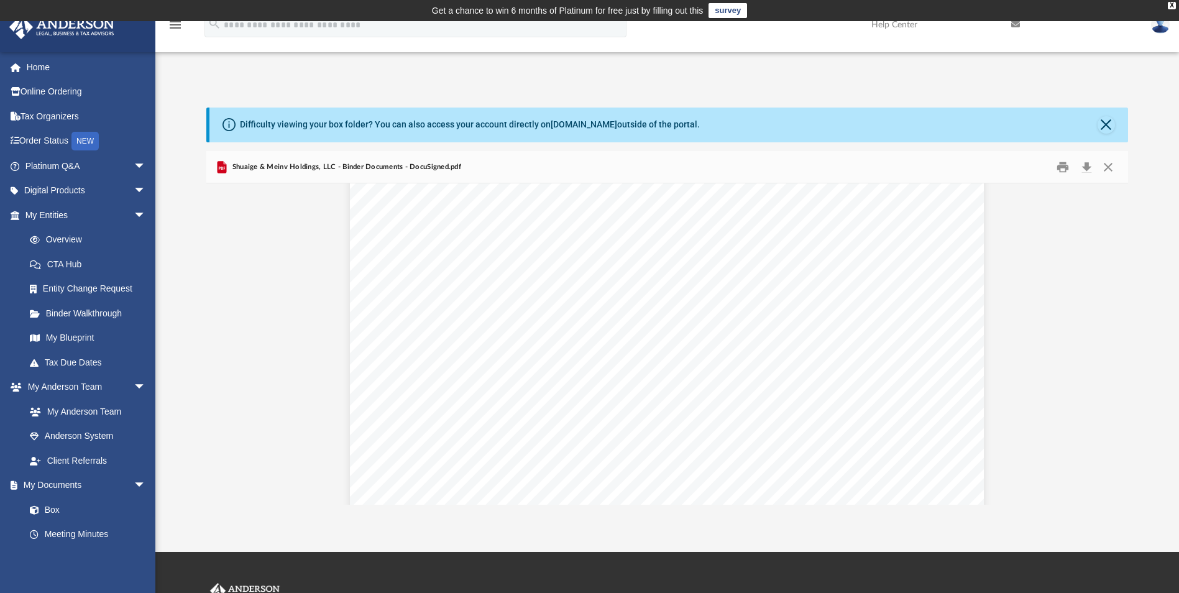
scroll to position [7209, 0]
click at [1111, 169] on button "Close" at bounding box center [1108, 166] width 22 height 19
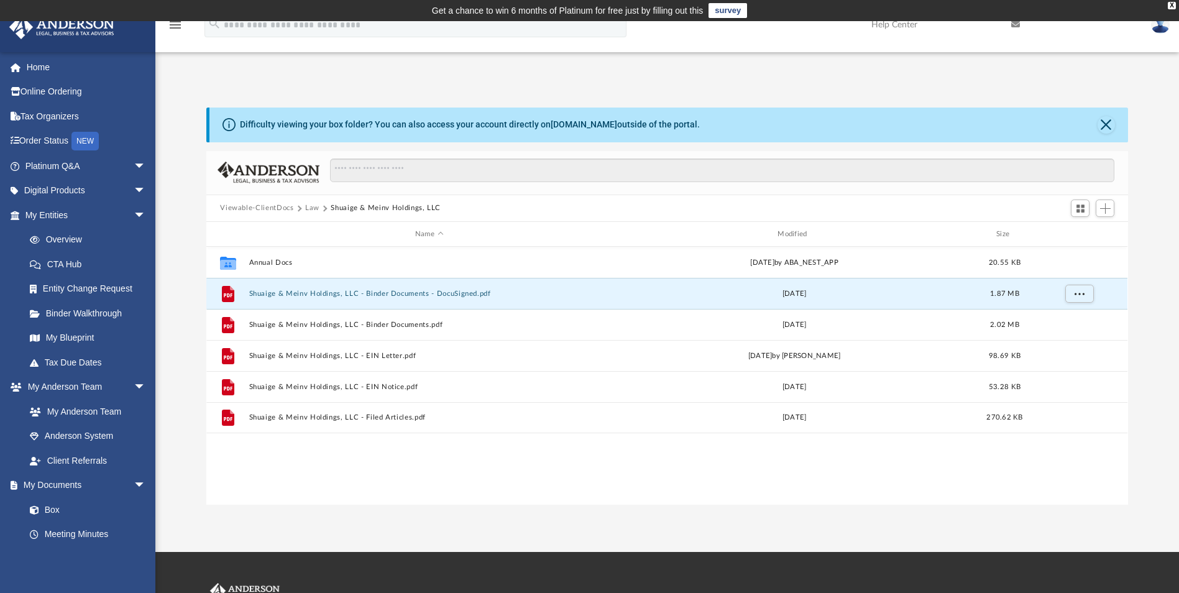
click at [311, 208] on button "Law" at bounding box center [312, 208] width 14 height 11
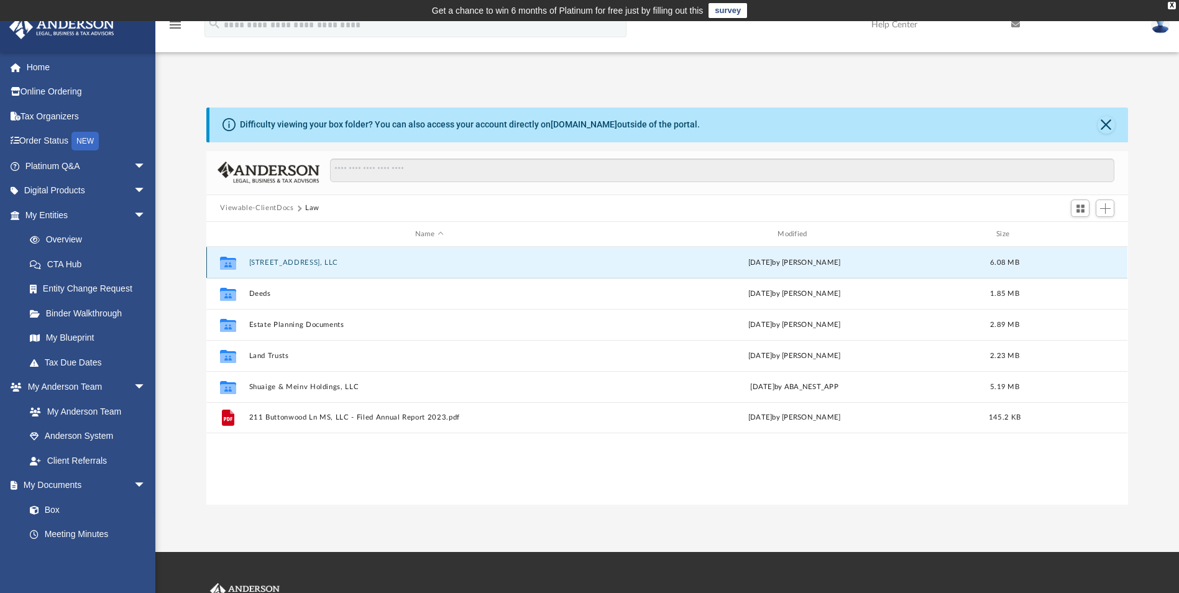
click at [288, 264] on button "[STREET_ADDRESS], LLC" at bounding box center [429, 263] width 360 height 8
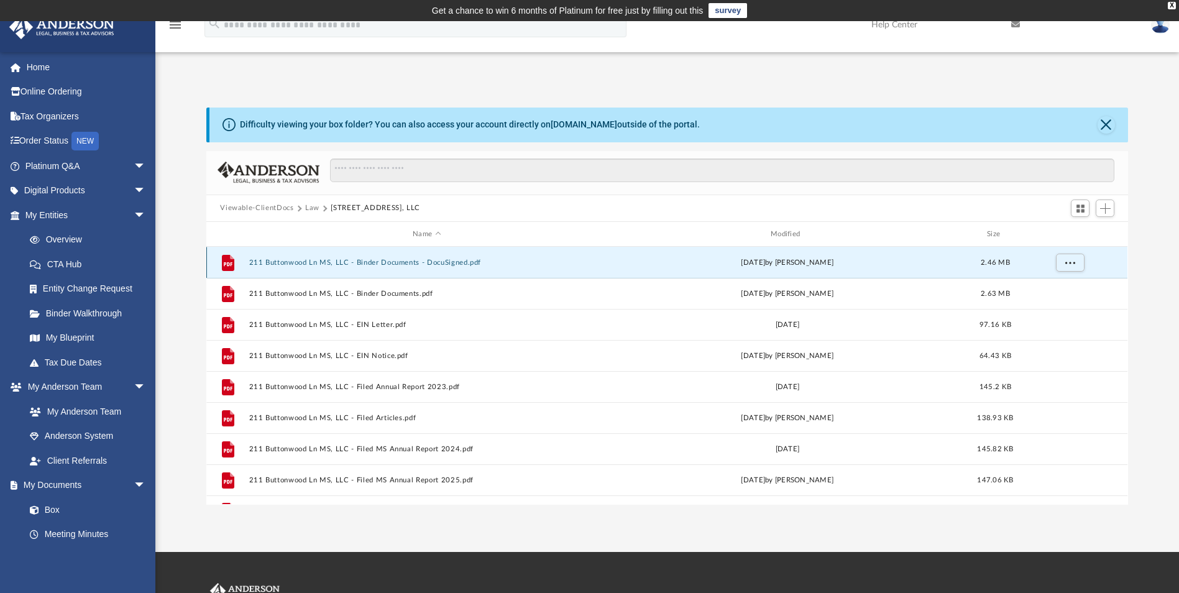
click at [304, 260] on button "211 Buttonwood Ln MS, LLC - Binder Documents - DocuSigned.pdf" at bounding box center [426, 263] width 355 height 8
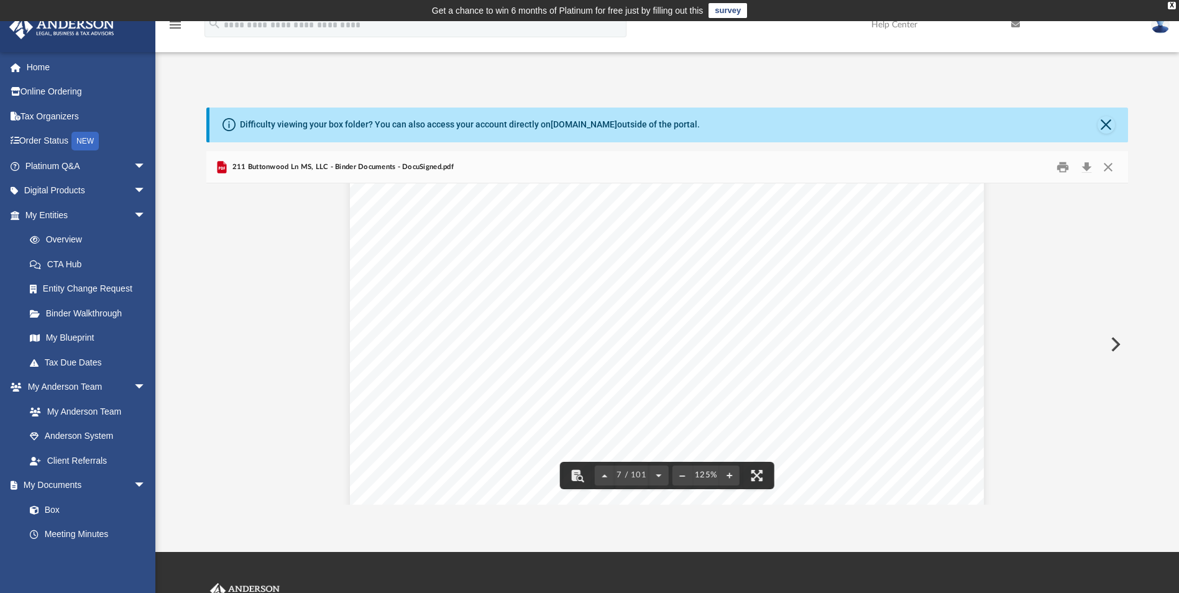
scroll to position [5096, 0]
